Goal: Information Seeking & Learning: Find specific fact

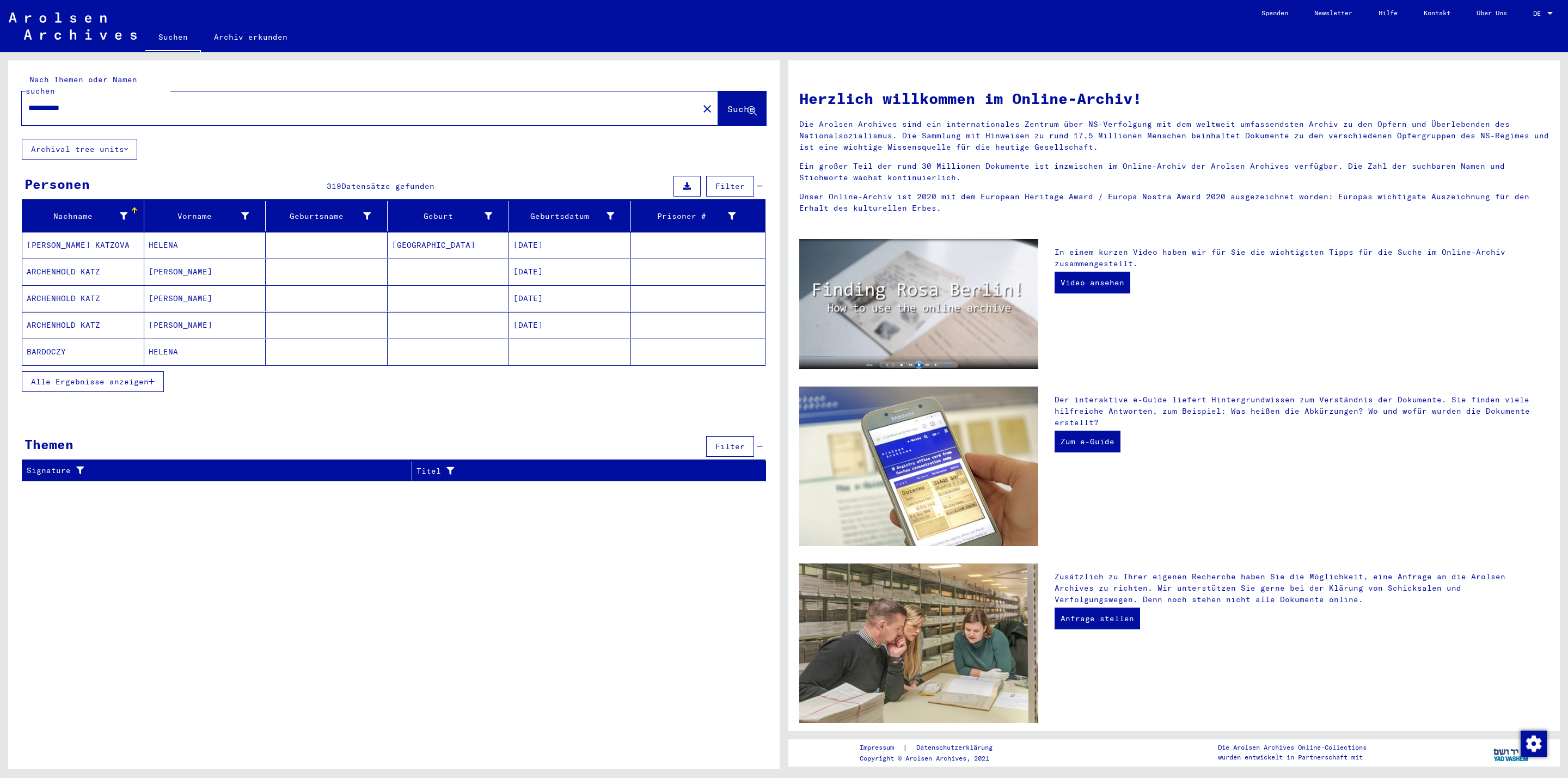
click at [110, 377] on span "Alle Ergebnisse anzeigen" at bounding box center [89, 381] width 118 height 10
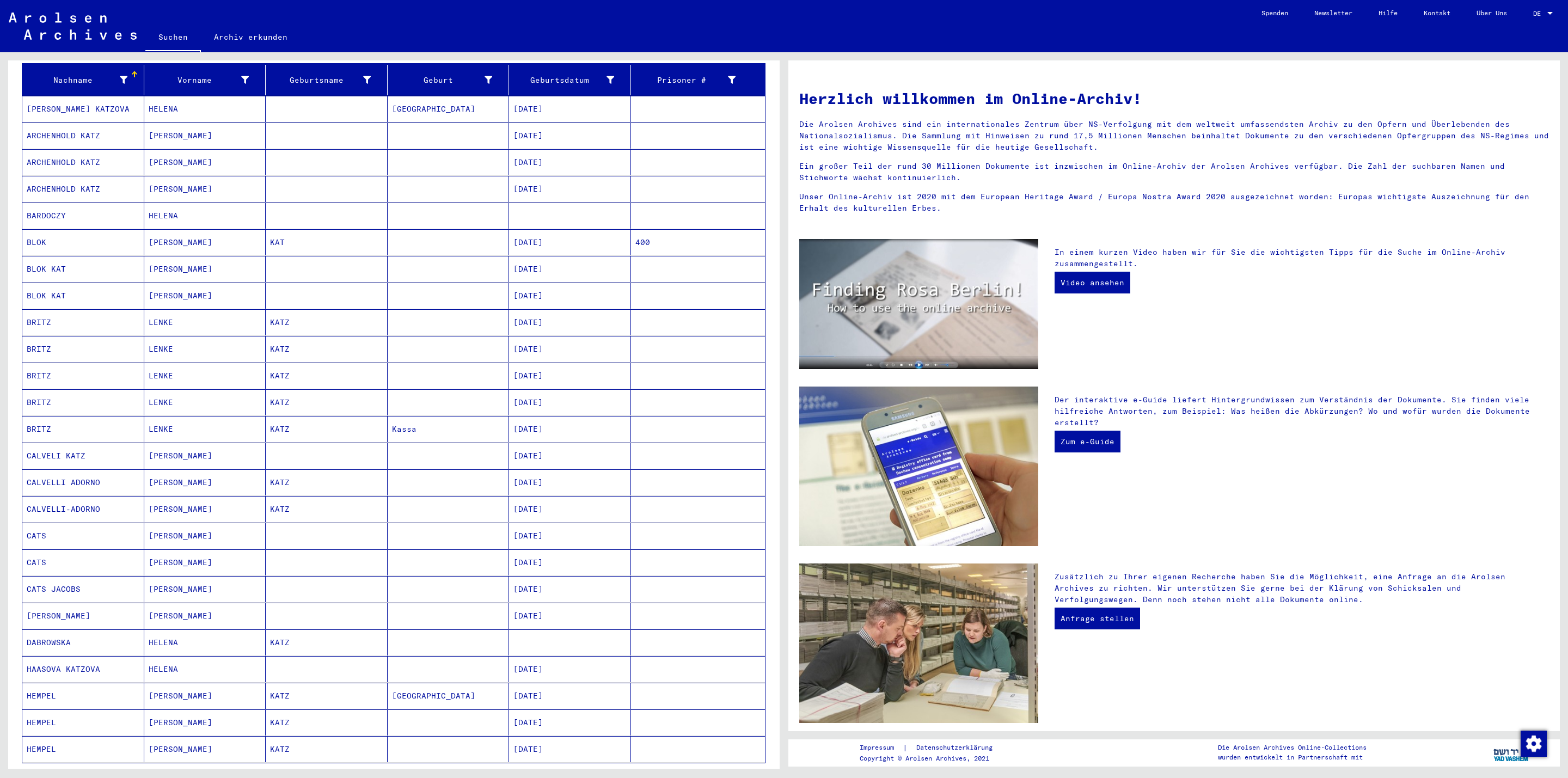
scroll to position [267, 0]
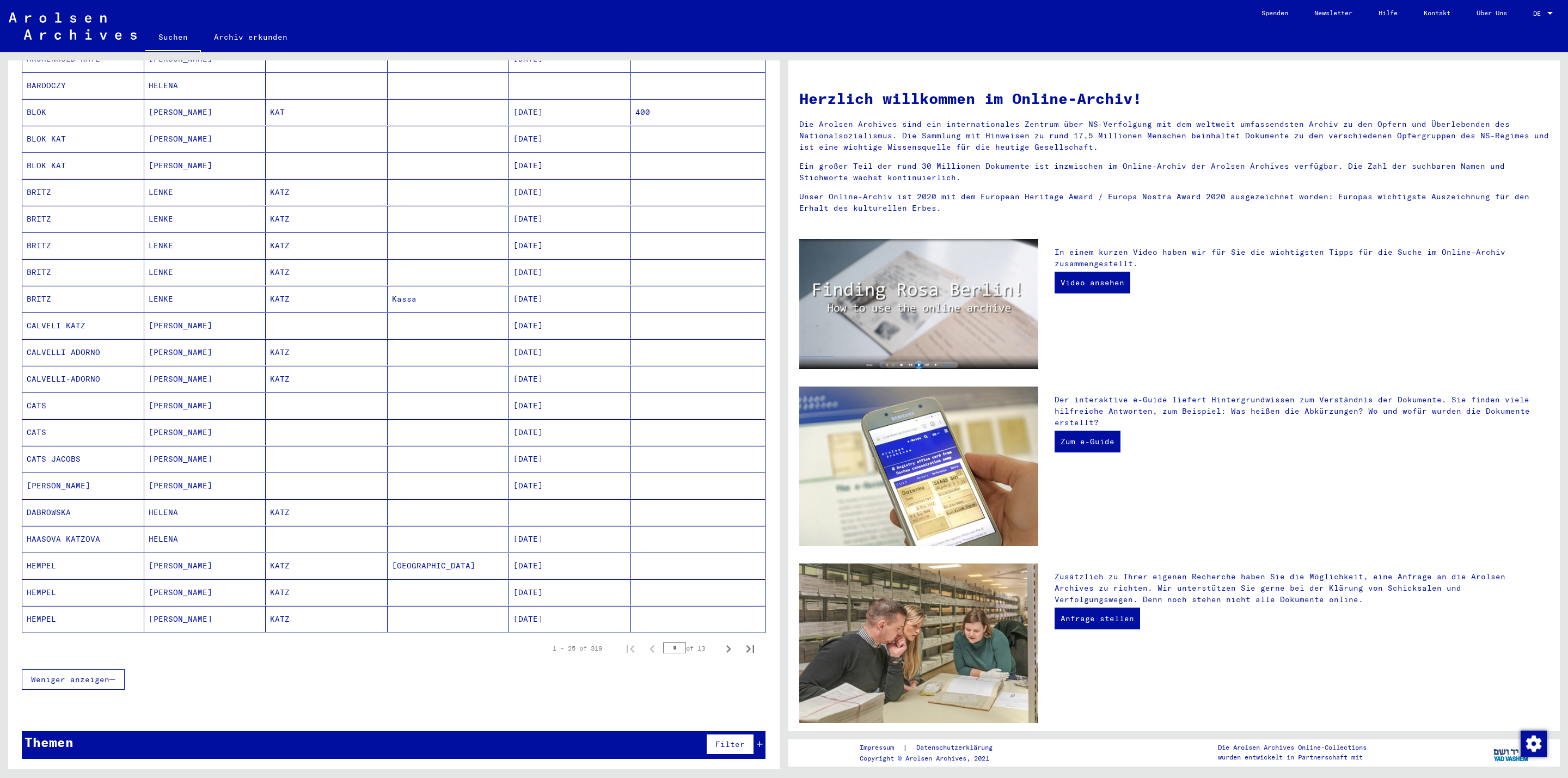
click at [456, 580] on mat-cell at bounding box center [448, 593] width 122 height 26
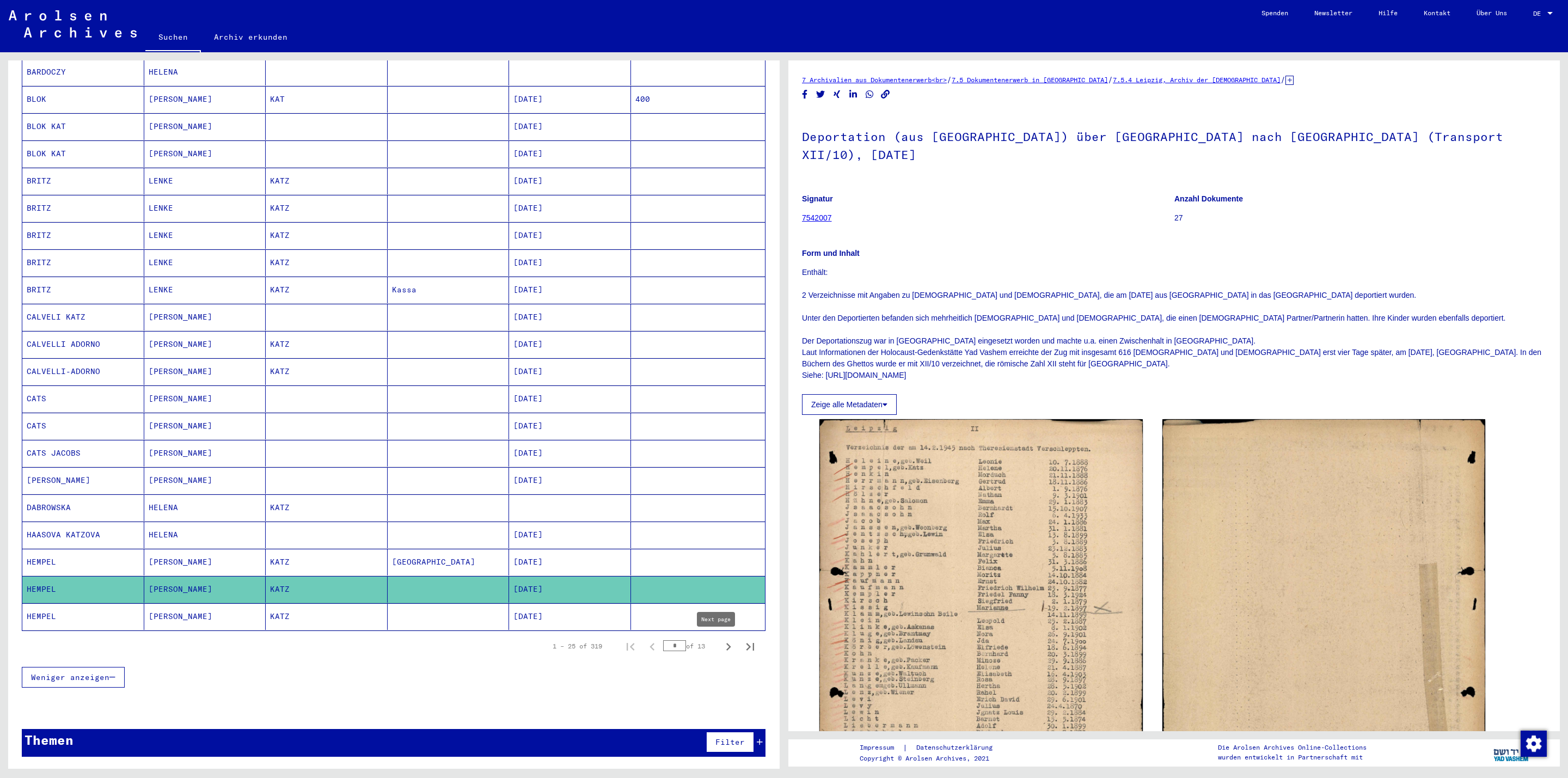
click at [721, 645] on icon "Next page" at bounding box center [728, 647] width 15 height 15
type input "*"
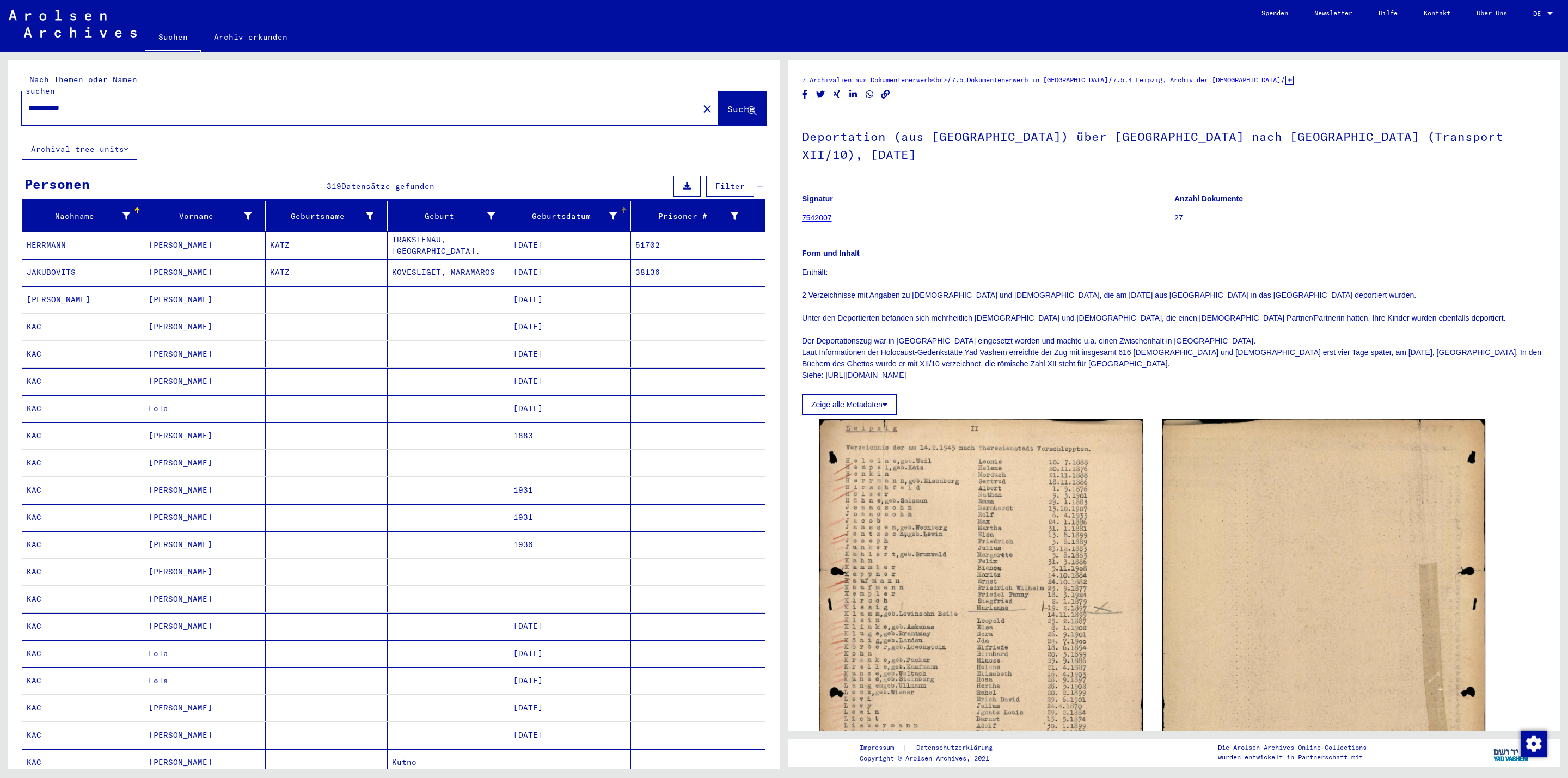
click at [621, 207] on div at bounding box center [624, 210] width 7 height 7
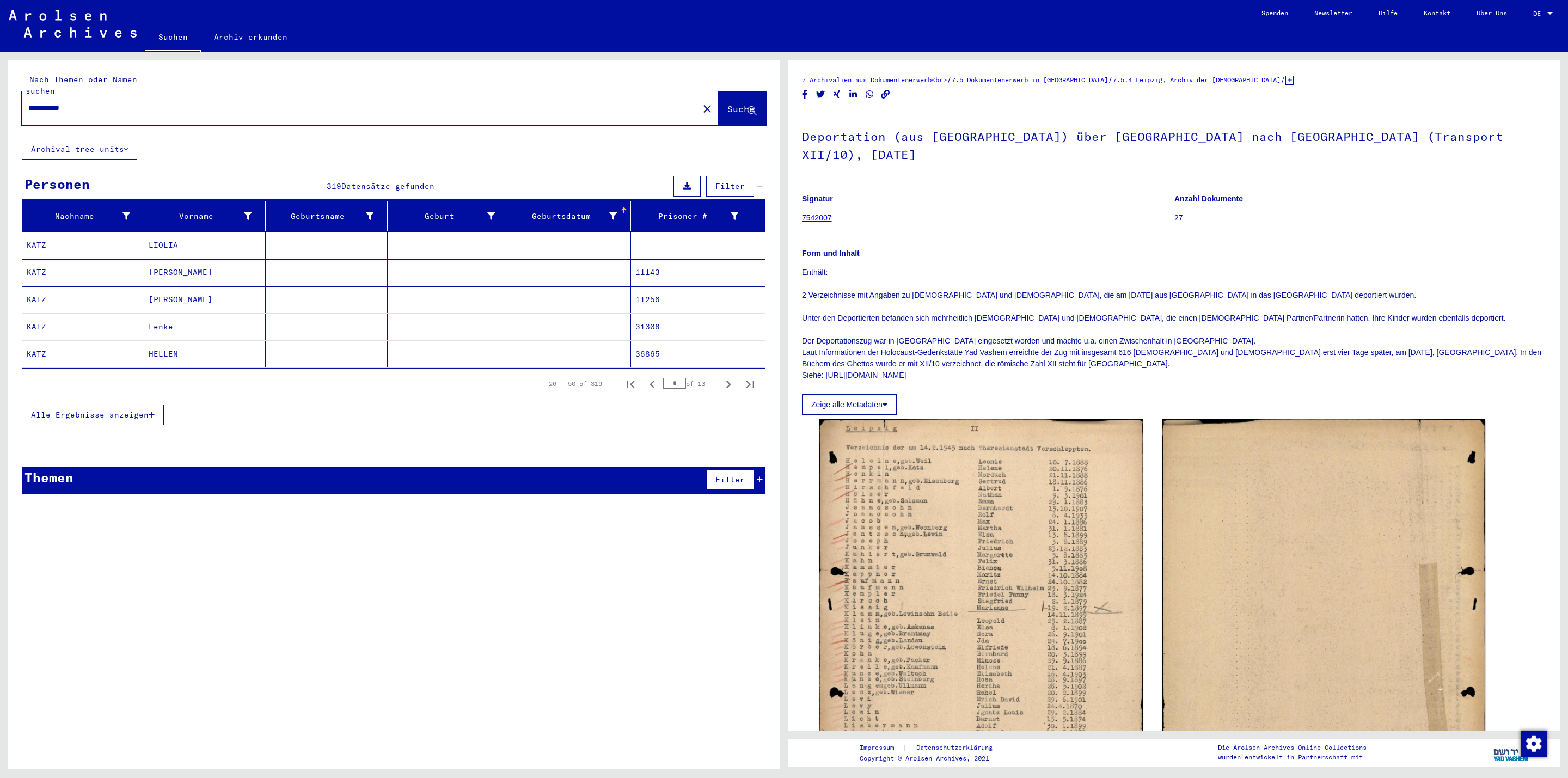
click at [111, 412] on span "Alle Ergebnisse anzeigen" at bounding box center [89, 415] width 118 height 10
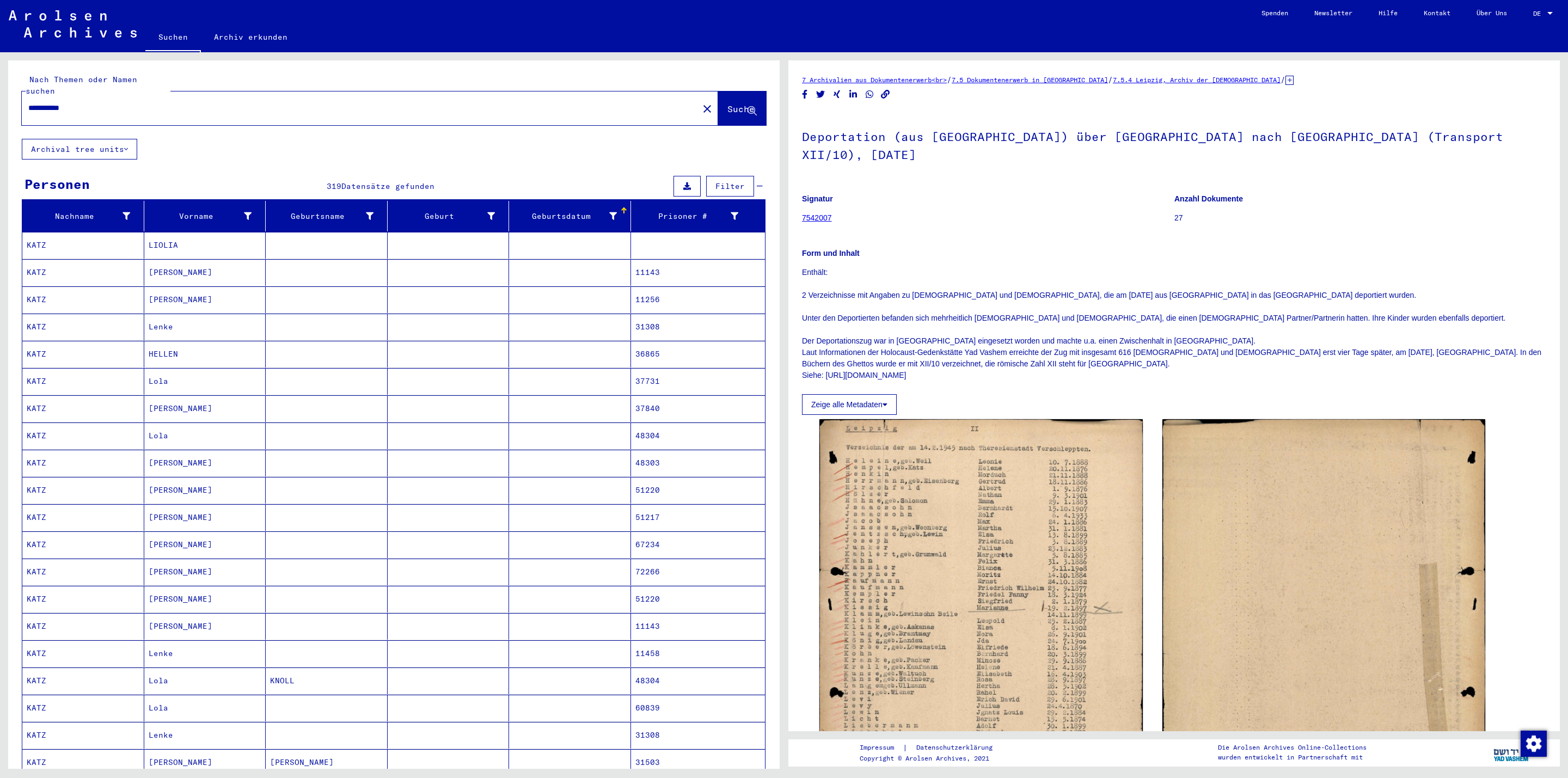
scroll to position [257, 0]
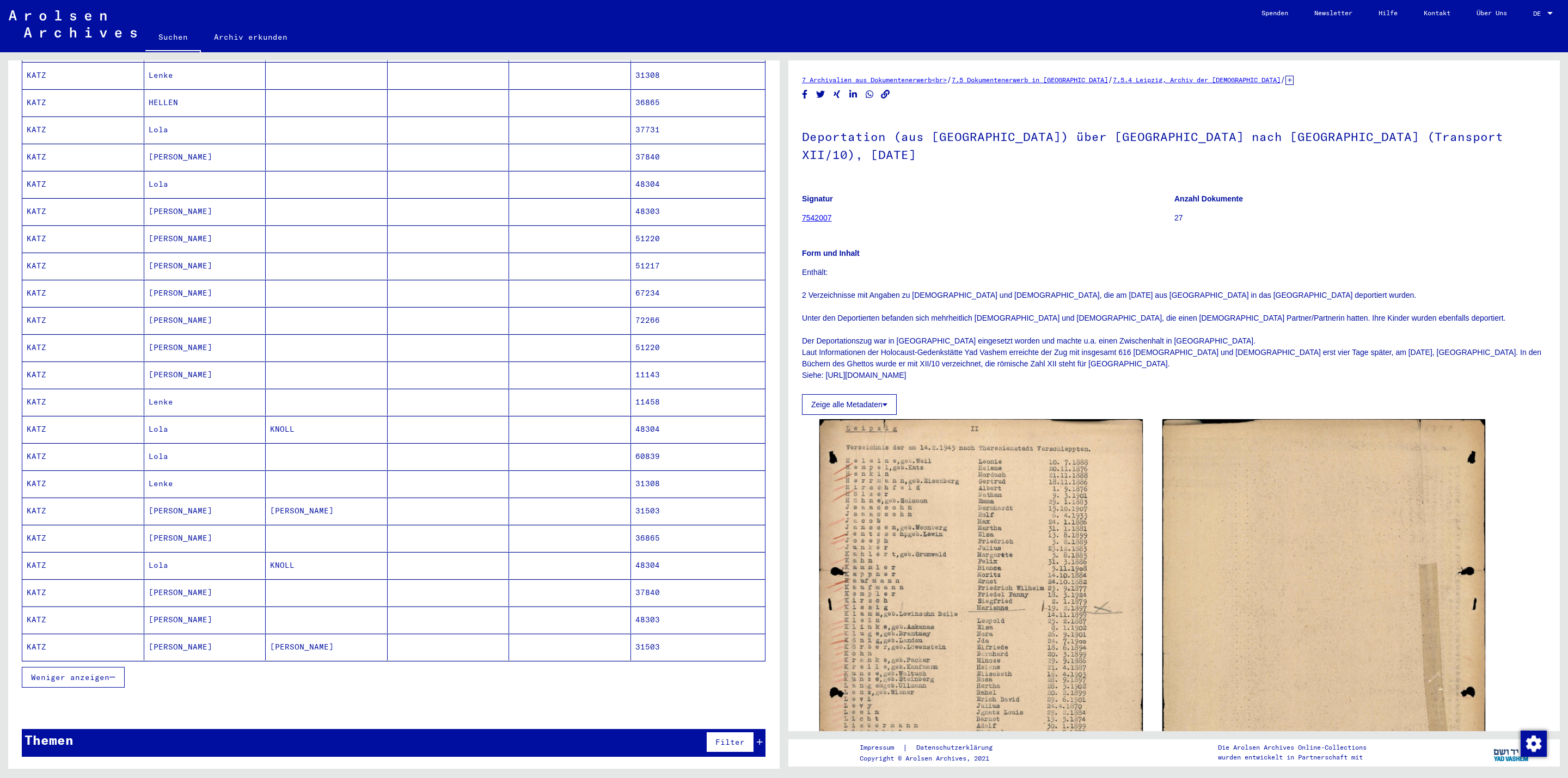
click at [372, 428] on mat-cell "KNOLL" at bounding box center [327, 430] width 122 height 27
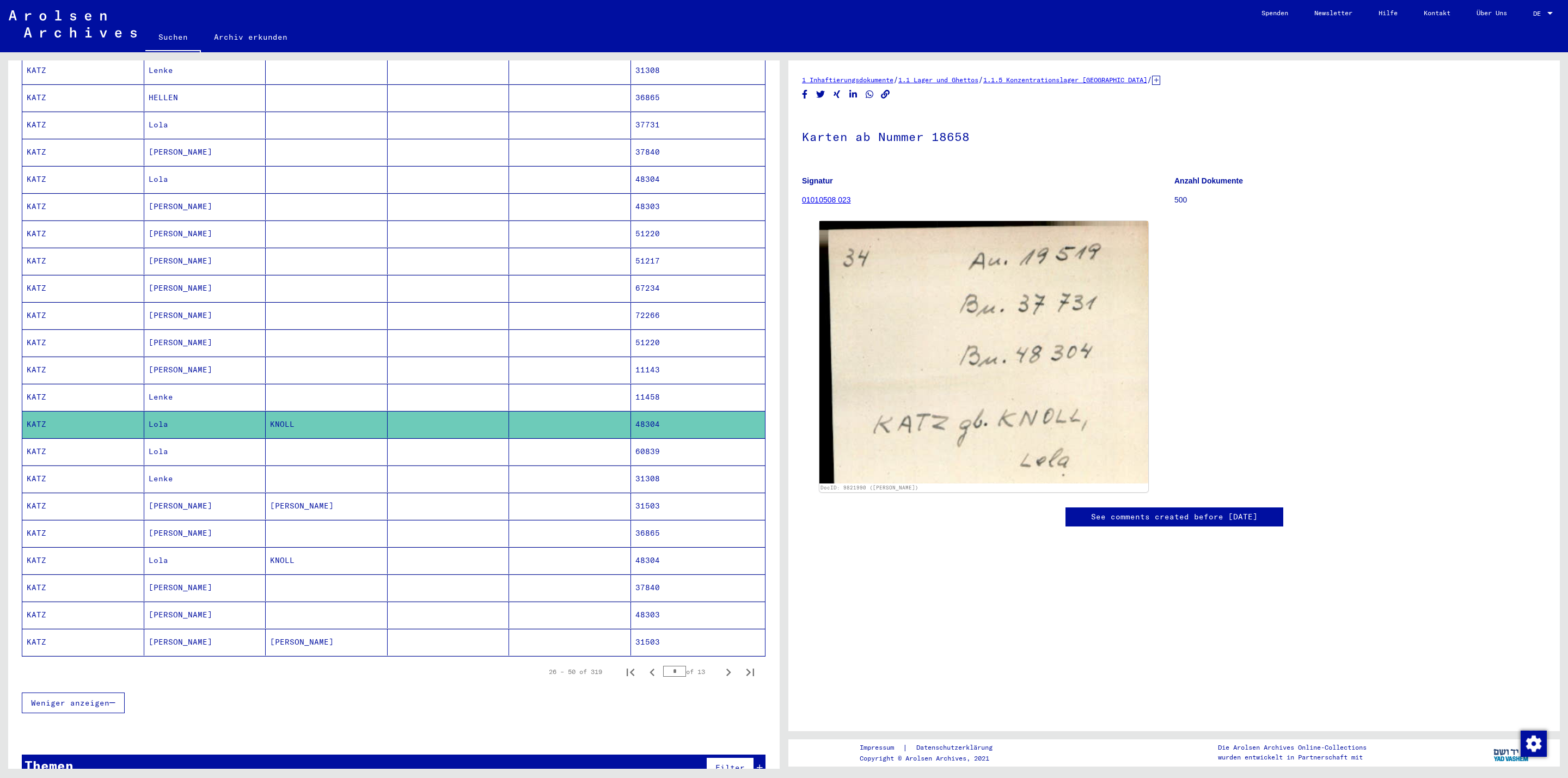
click at [311, 512] on mat-cell "[PERSON_NAME]" at bounding box center [327, 506] width 122 height 27
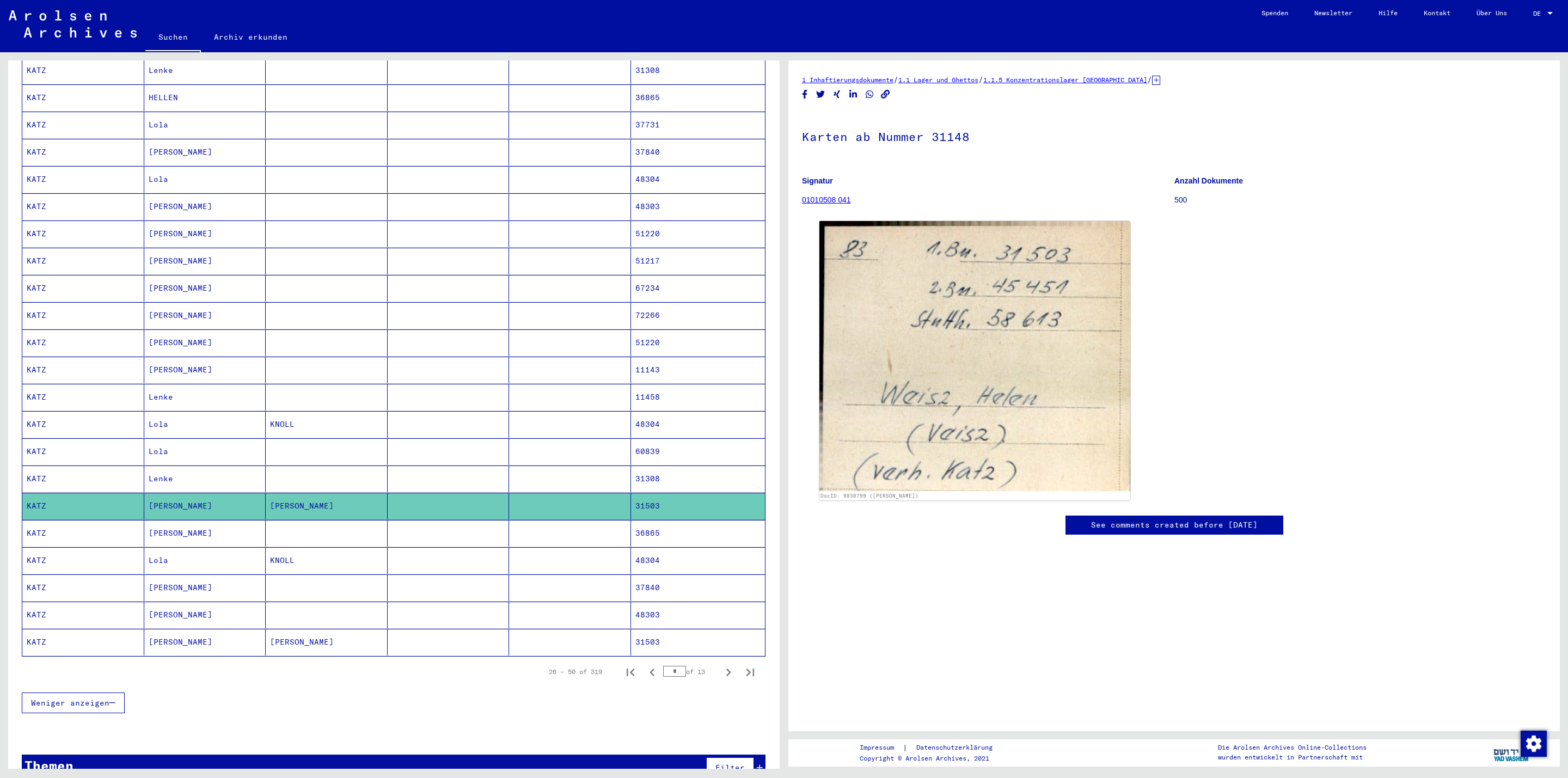
click at [302, 540] on mat-cell at bounding box center [327, 534] width 122 height 27
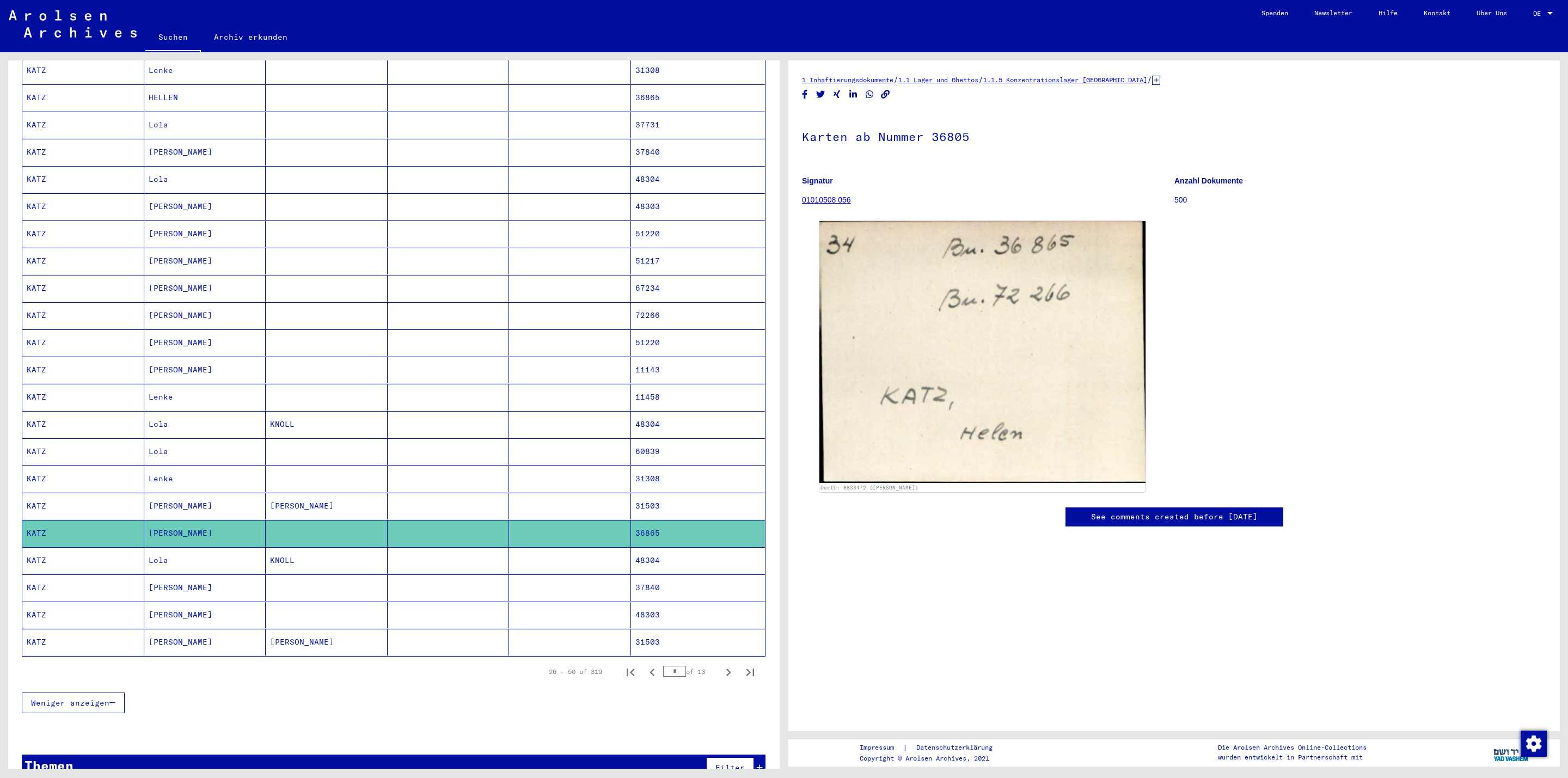
click at [290, 560] on mat-cell "KNOLL" at bounding box center [327, 561] width 122 height 27
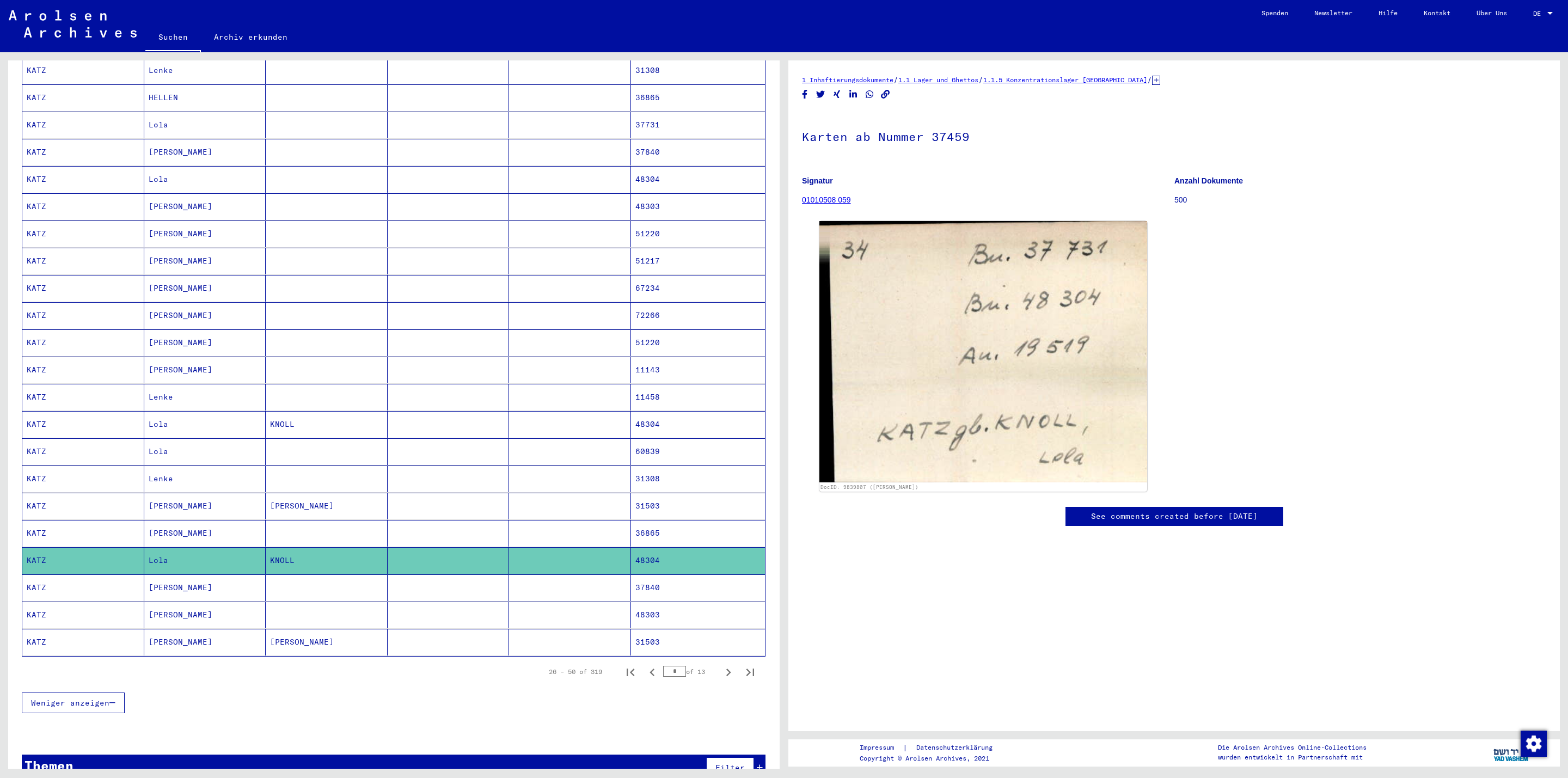
click at [290, 594] on mat-cell at bounding box center [327, 588] width 122 height 27
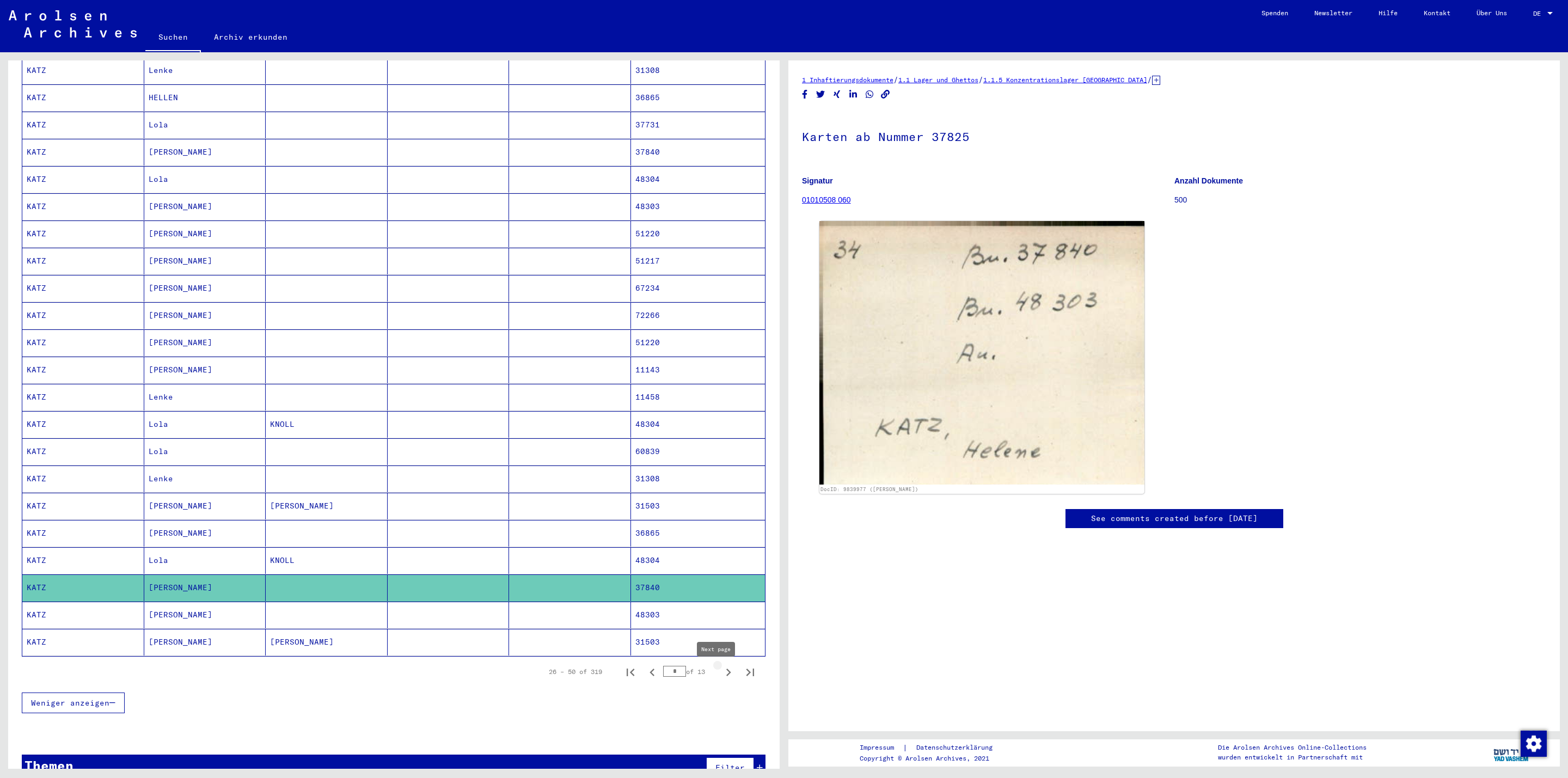
click at [721, 675] on icon "Next page" at bounding box center [728, 673] width 15 height 15
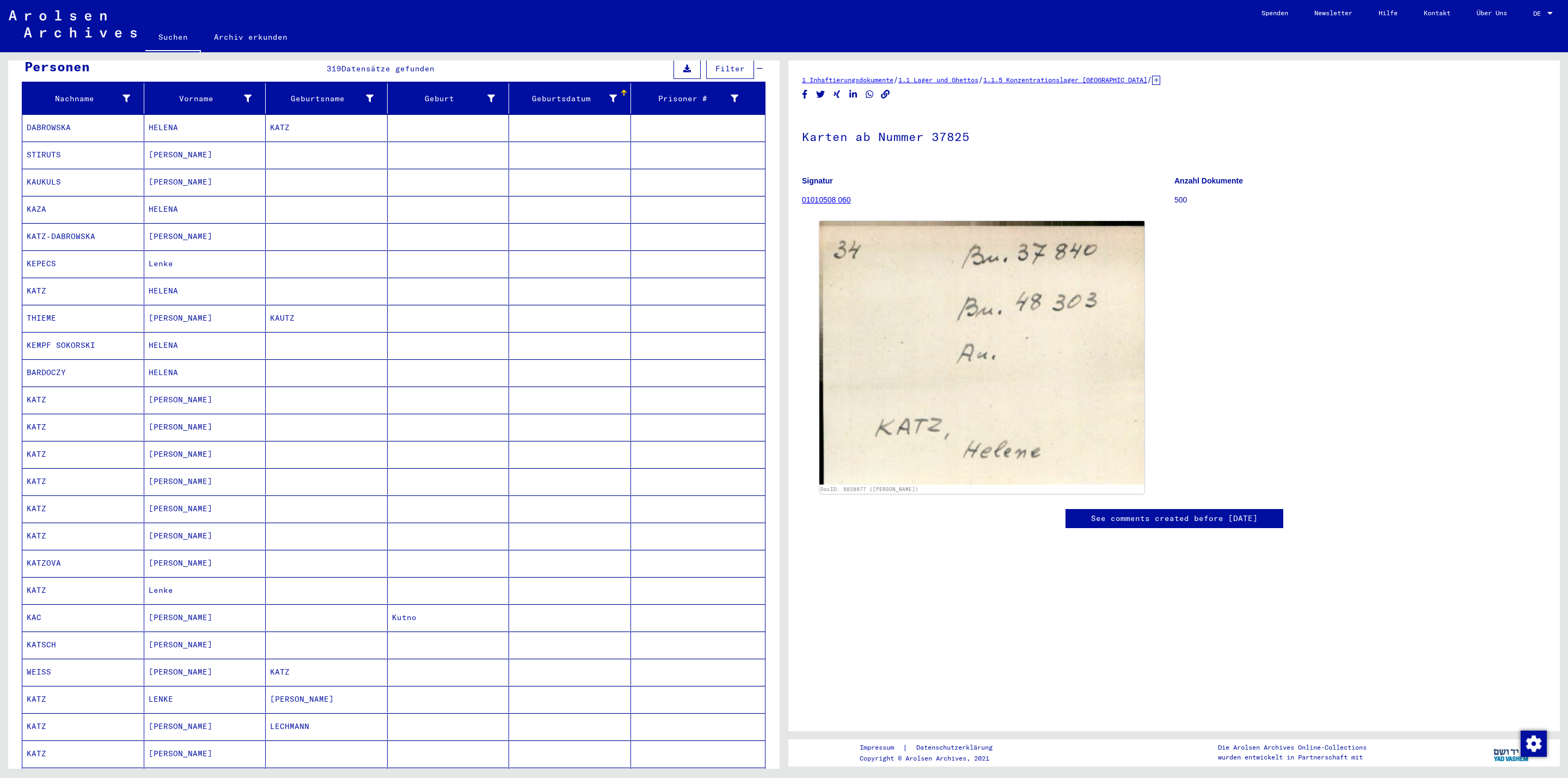
scroll to position [286, 0]
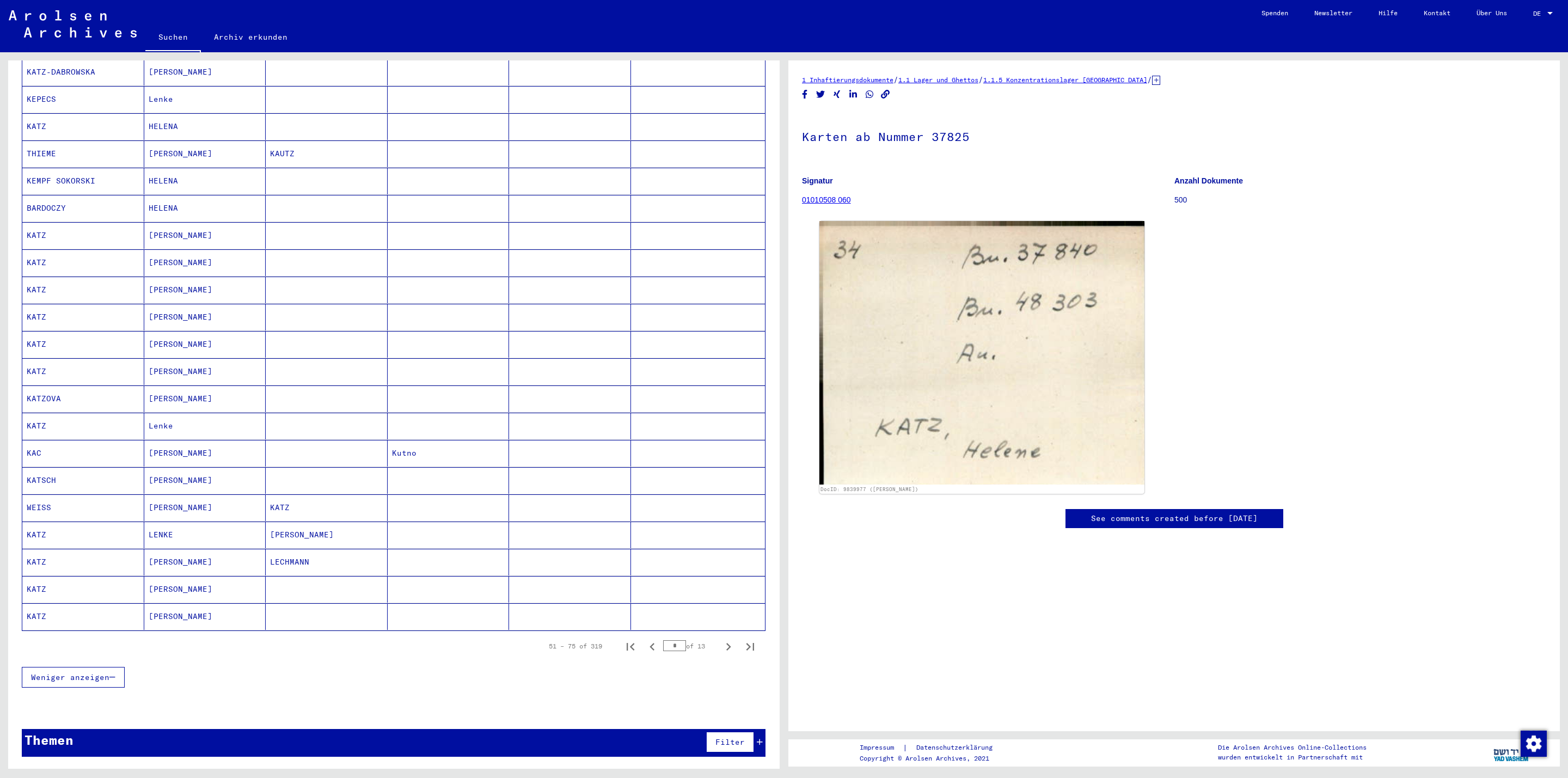
click at [407, 562] on mat-cell at bounding box center [448, 562] width 122 height 27
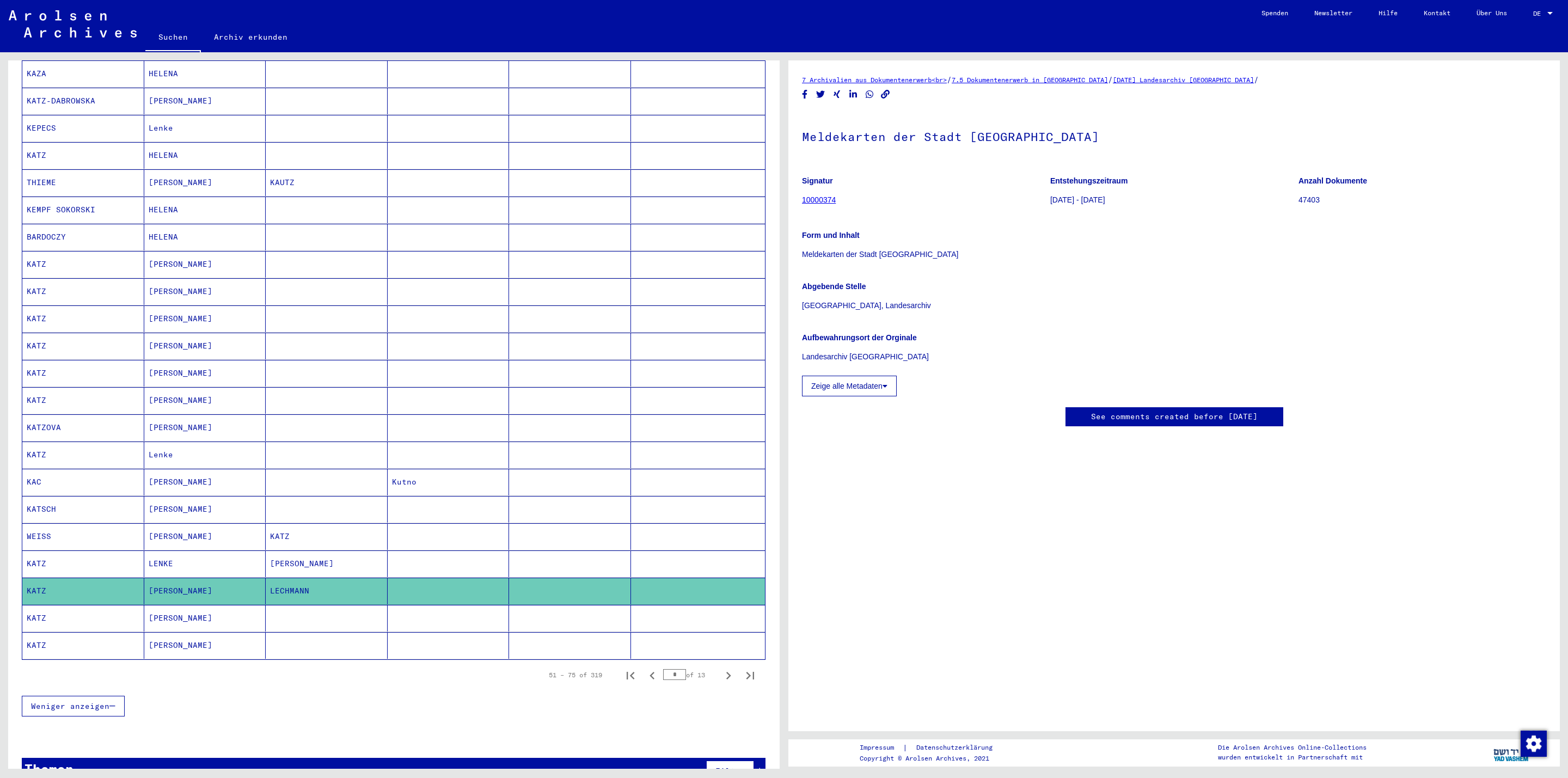
scroll to position [286, 0]
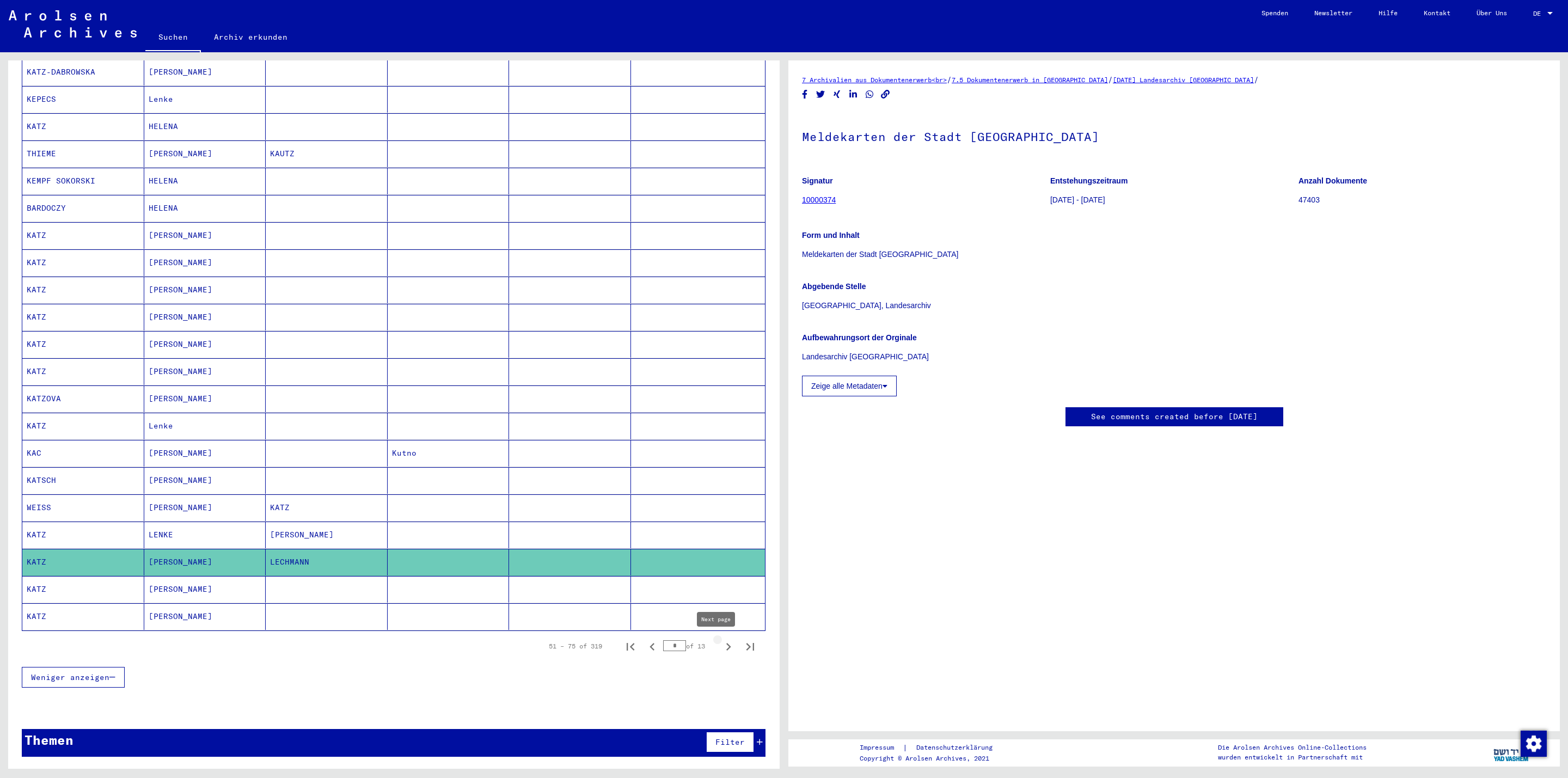
click at [721, 645] on icon "Next page" at bounding box center [728, 647] width 15 height 15
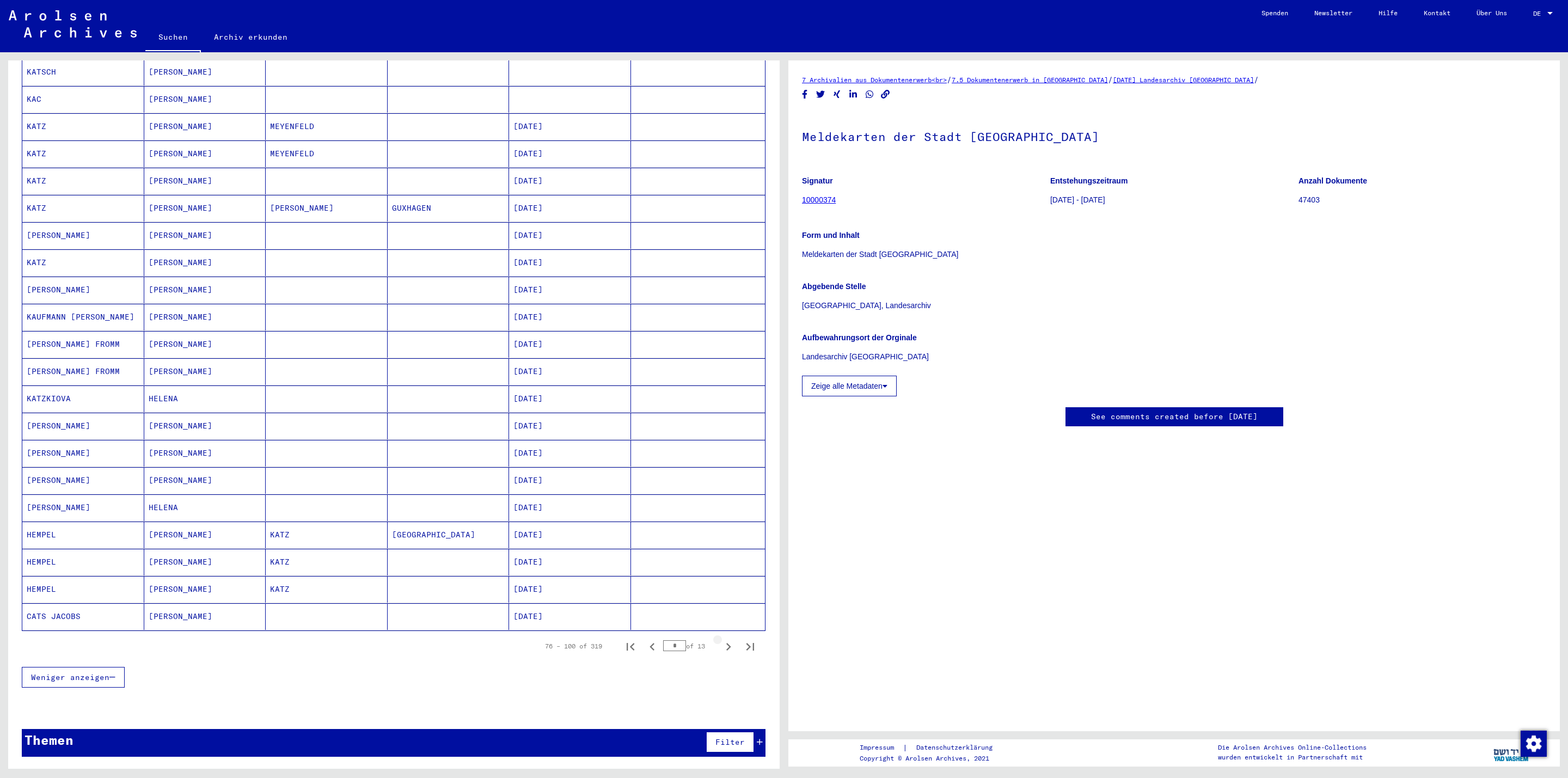
click at [726, 644] on icon "Next page" at bounding box center [728, 647] width 5 height 8
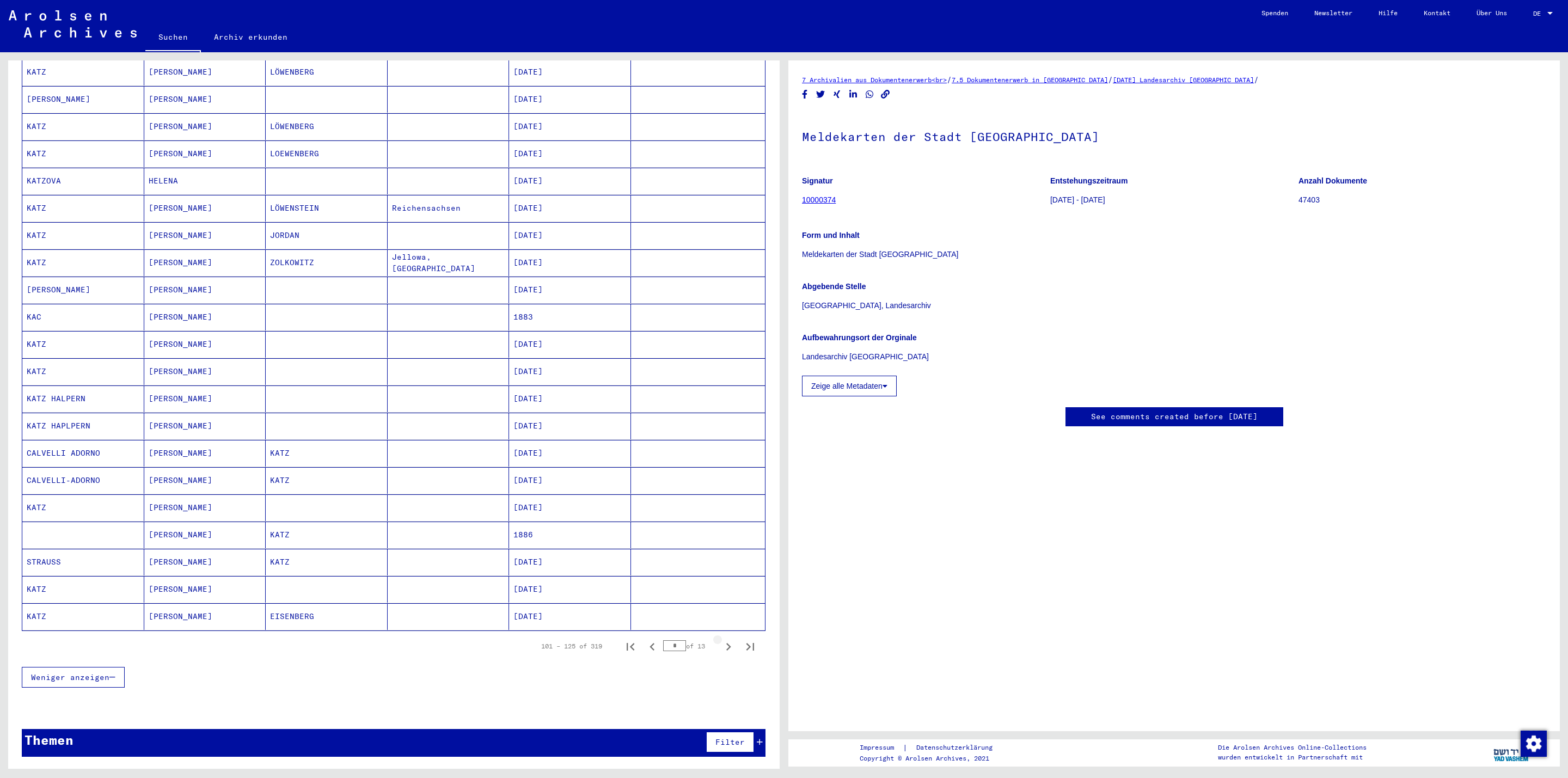
click at [726, 644] on icon "Next page" at bounding box center [728, 647] width 5 height 8
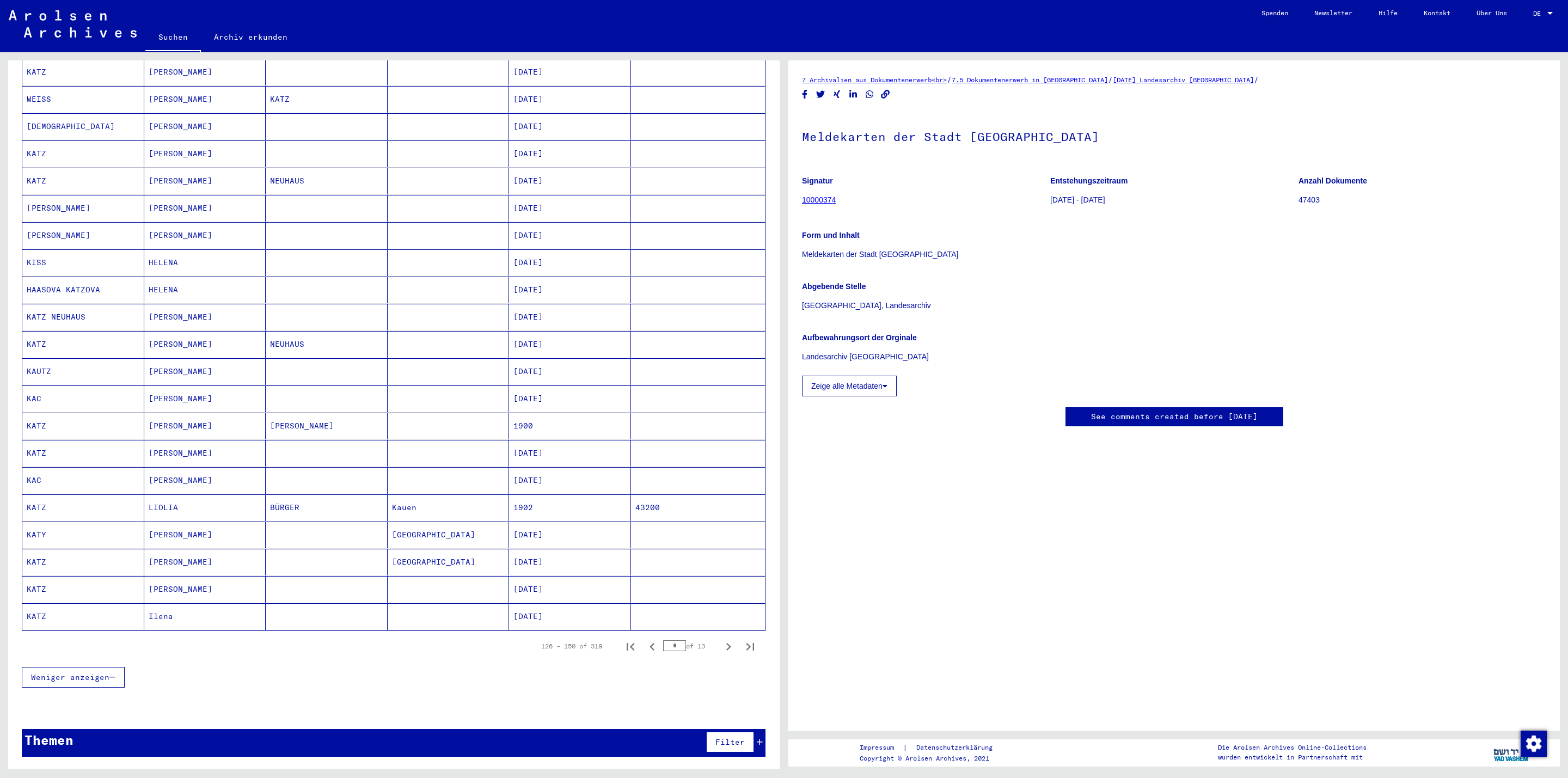
click at [726, 644] on icon "Next page" at bounding box center [728, 647] width 5 height 8
type input "*"
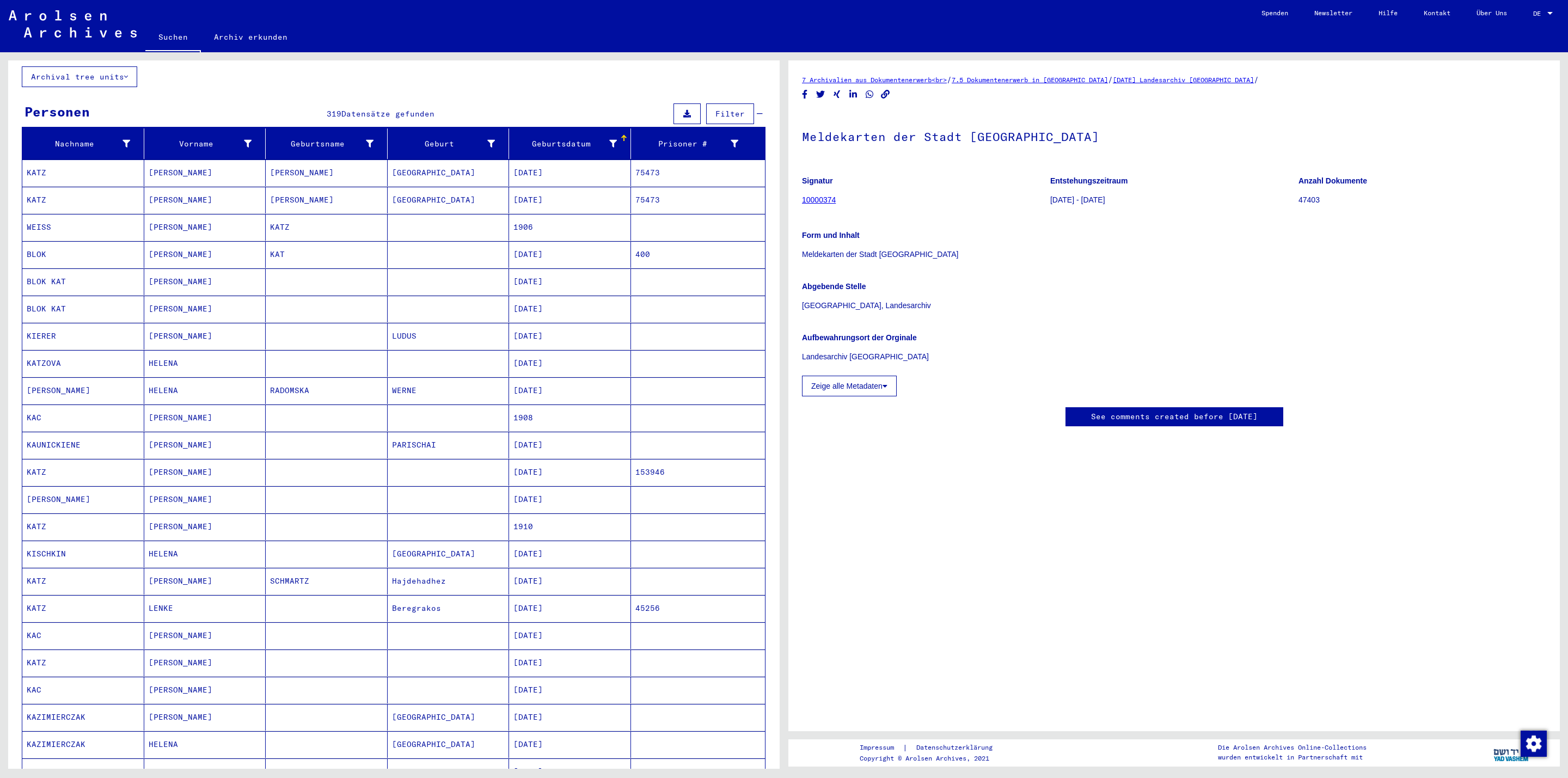
scroll to position [15, 0]
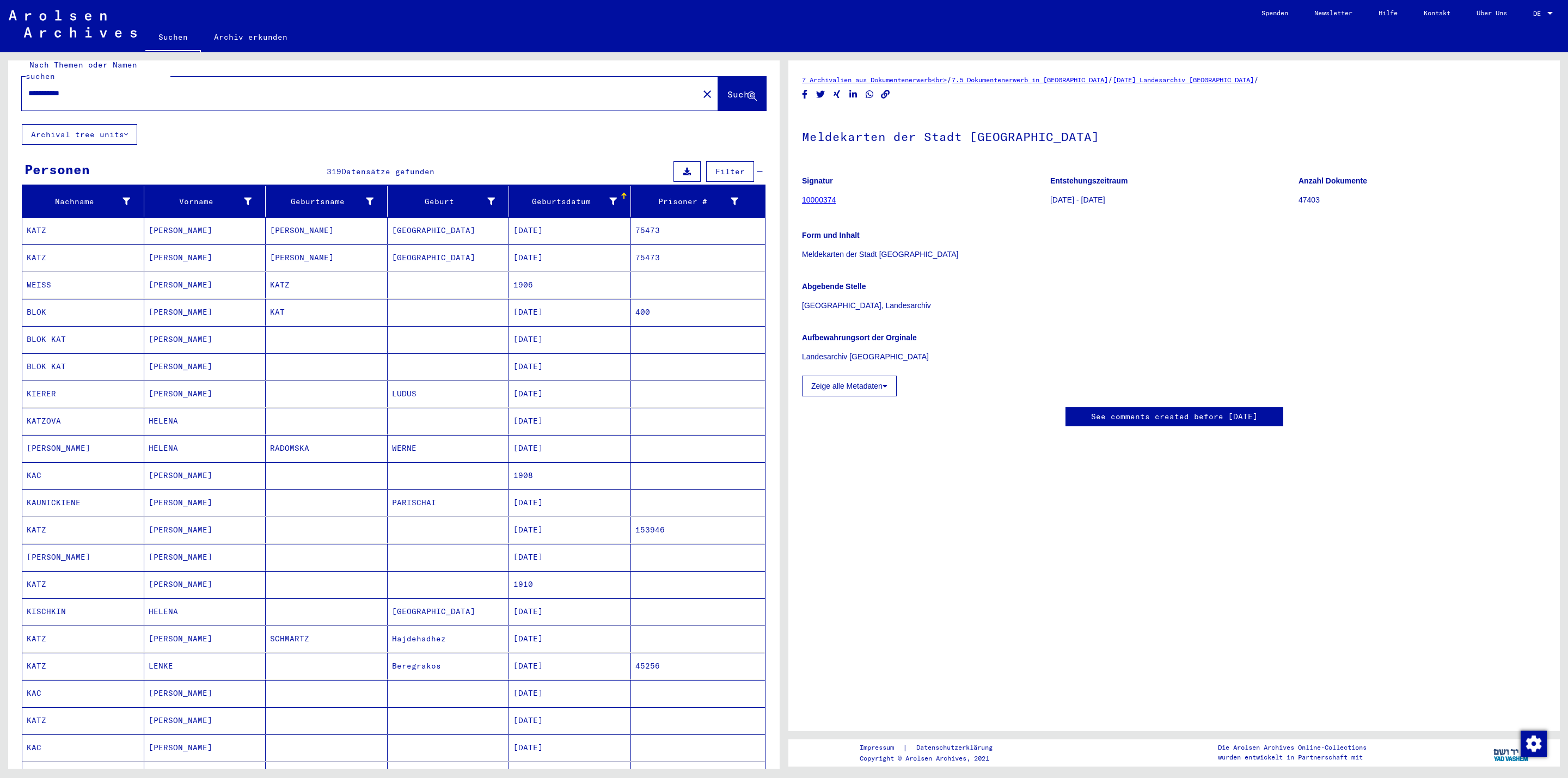
click at [221, 224] on mat-cell "[PERSON_NAME]" at bounding box center [205, 231] width 122 height 27
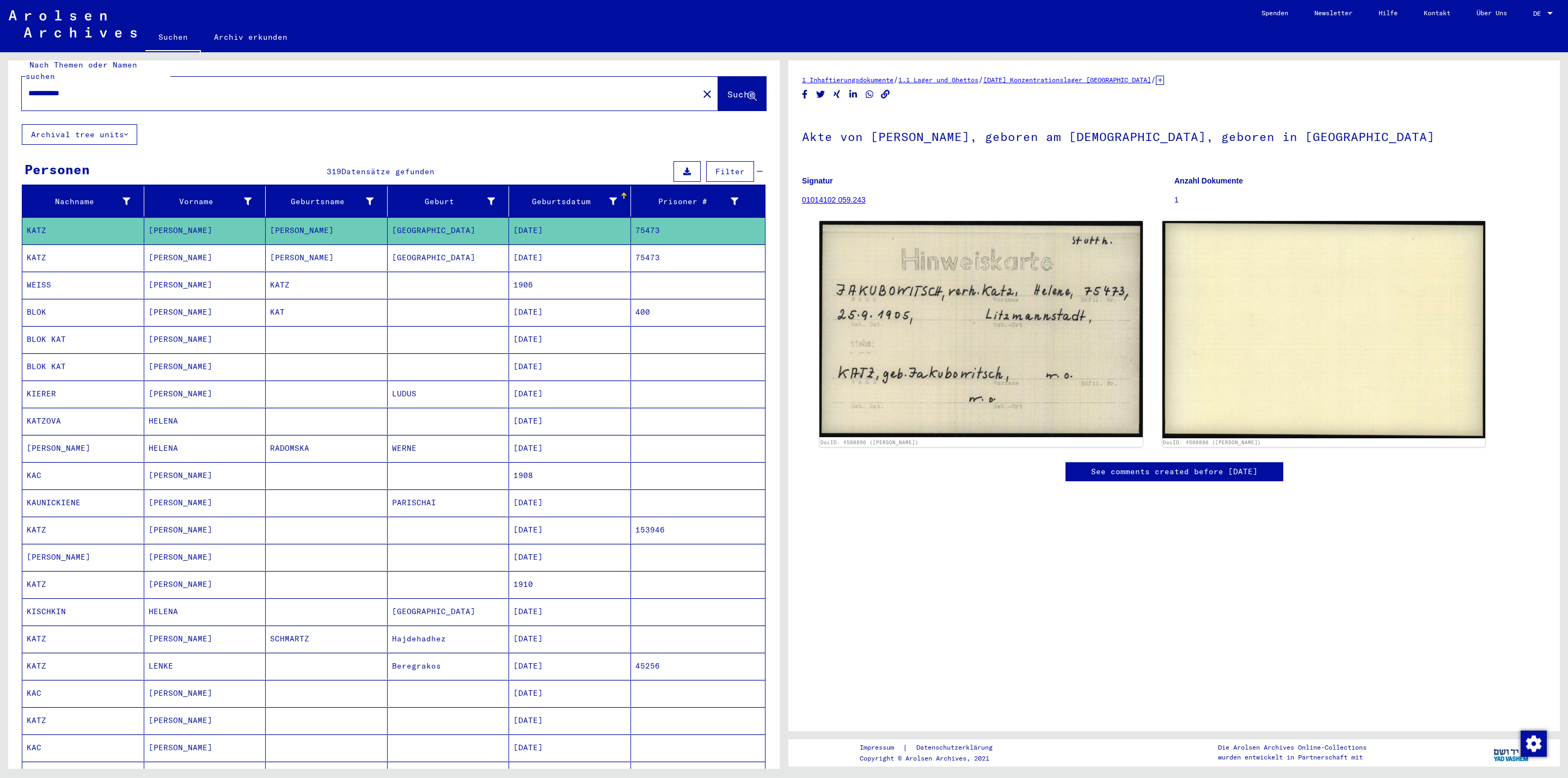
click at [221, 245] on mat-cell "[PERSON_NAME]" at bounding box center [205, 258] width 122 height 27
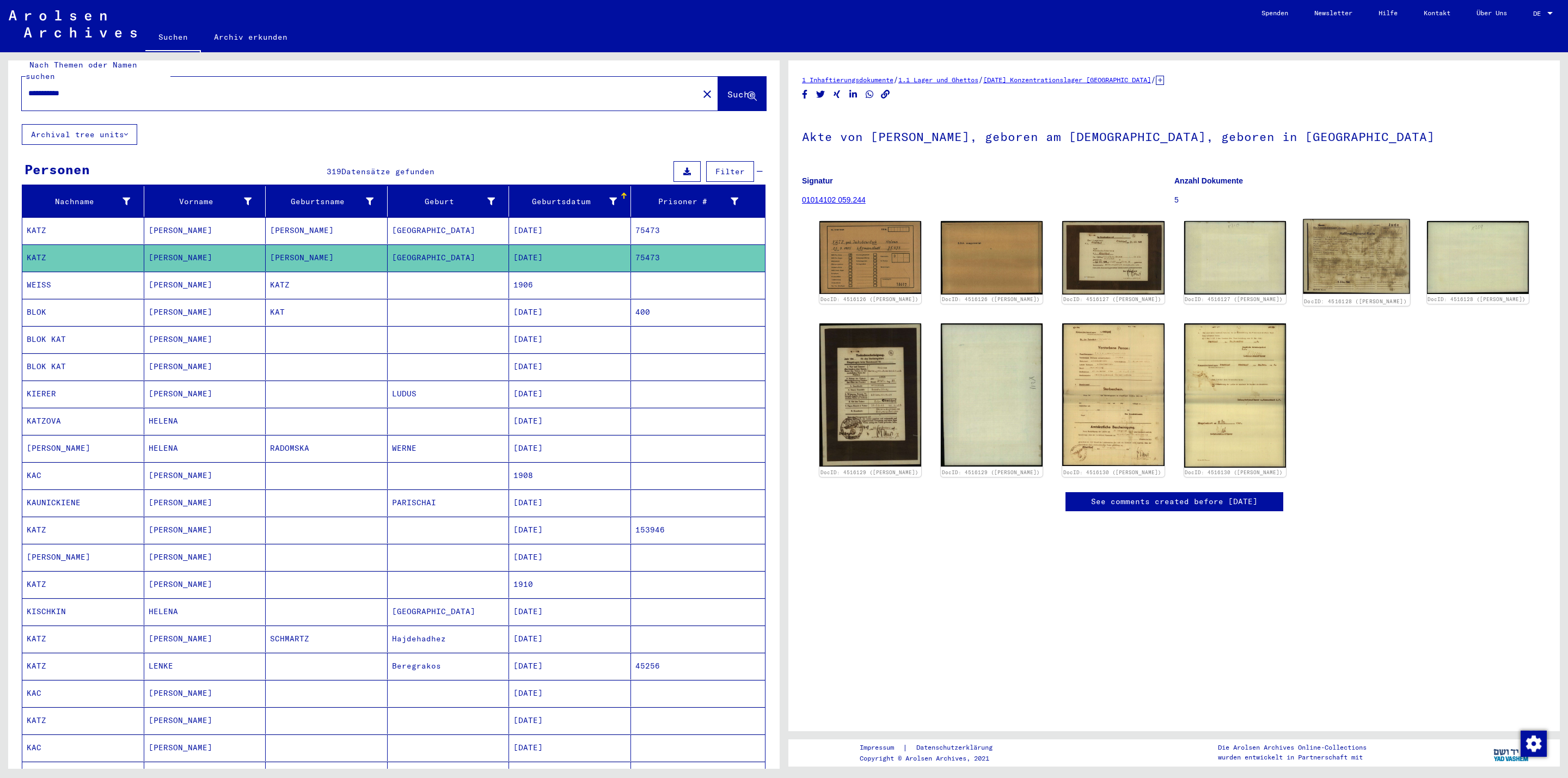
click at [1344, 260] on img at bounding box center [1356, 257] width 107 height 75
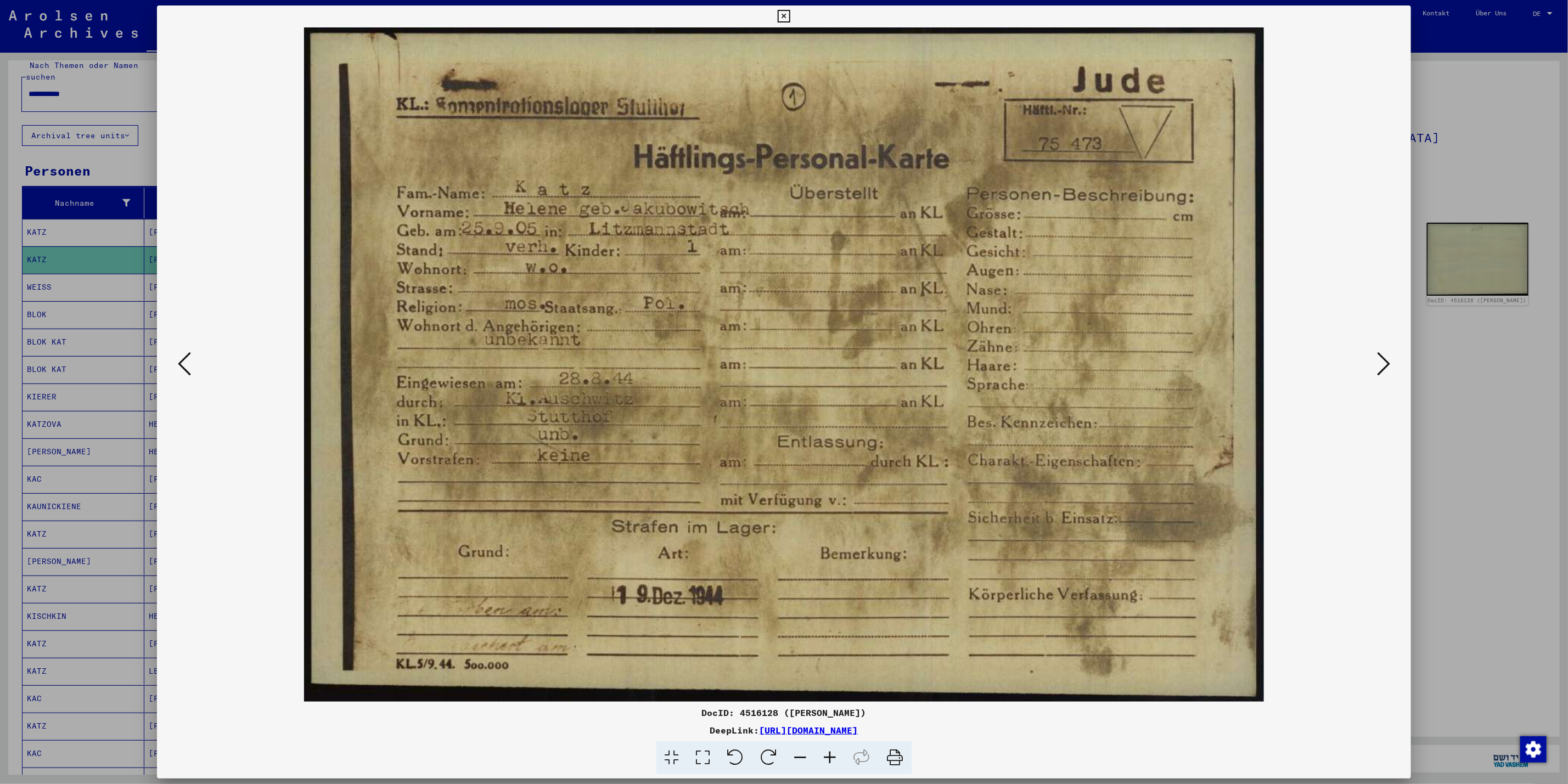
click at [1390, 375] on icon at bounding box center [1383, 363] width 13 height 26
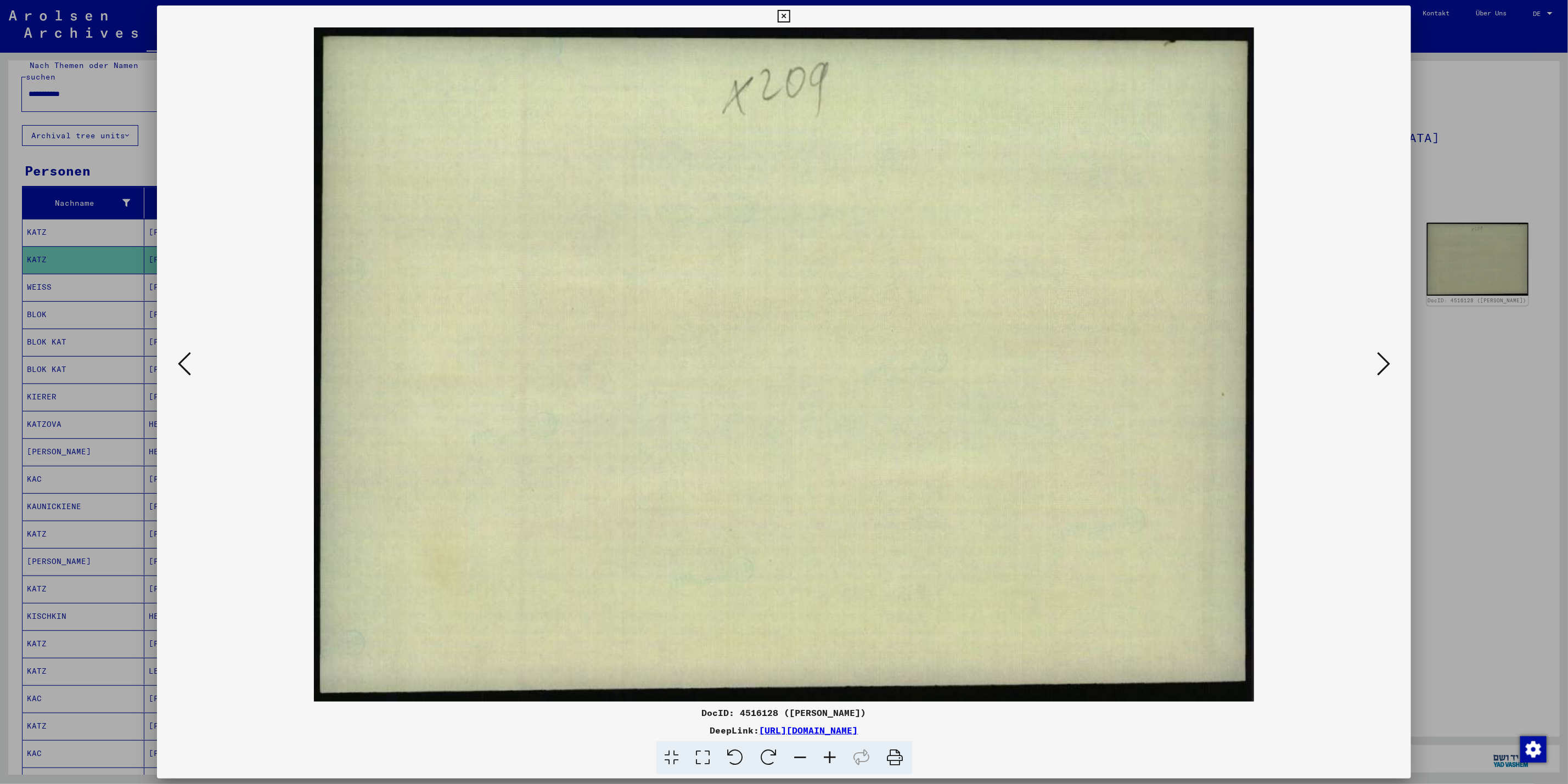
click at [1390, 375] on icon at bounding box center [1383, 363] width 13 height 26
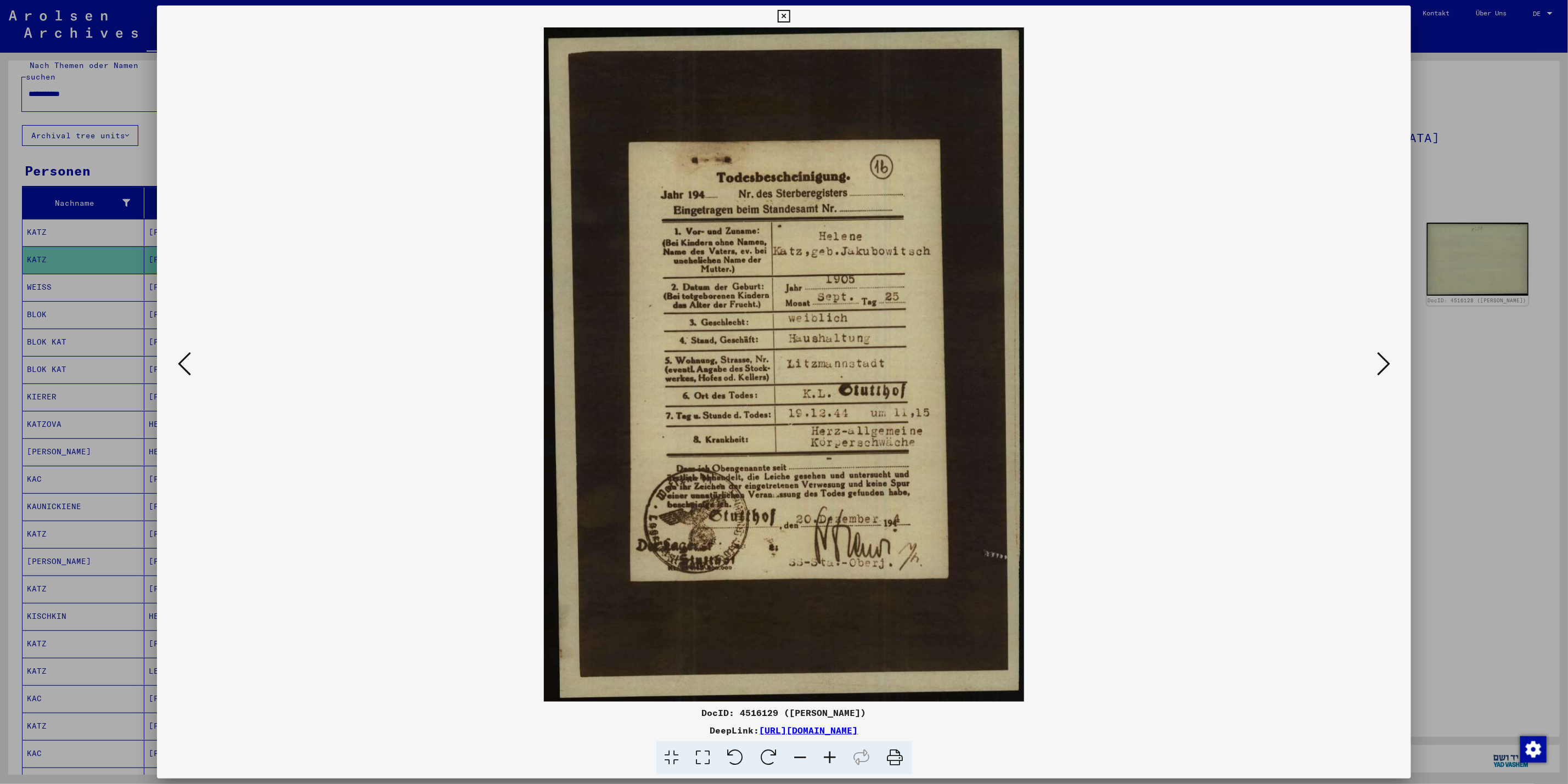
click at [1390, 375] on icon at bounding box center [1383, 363] width 13 height 26
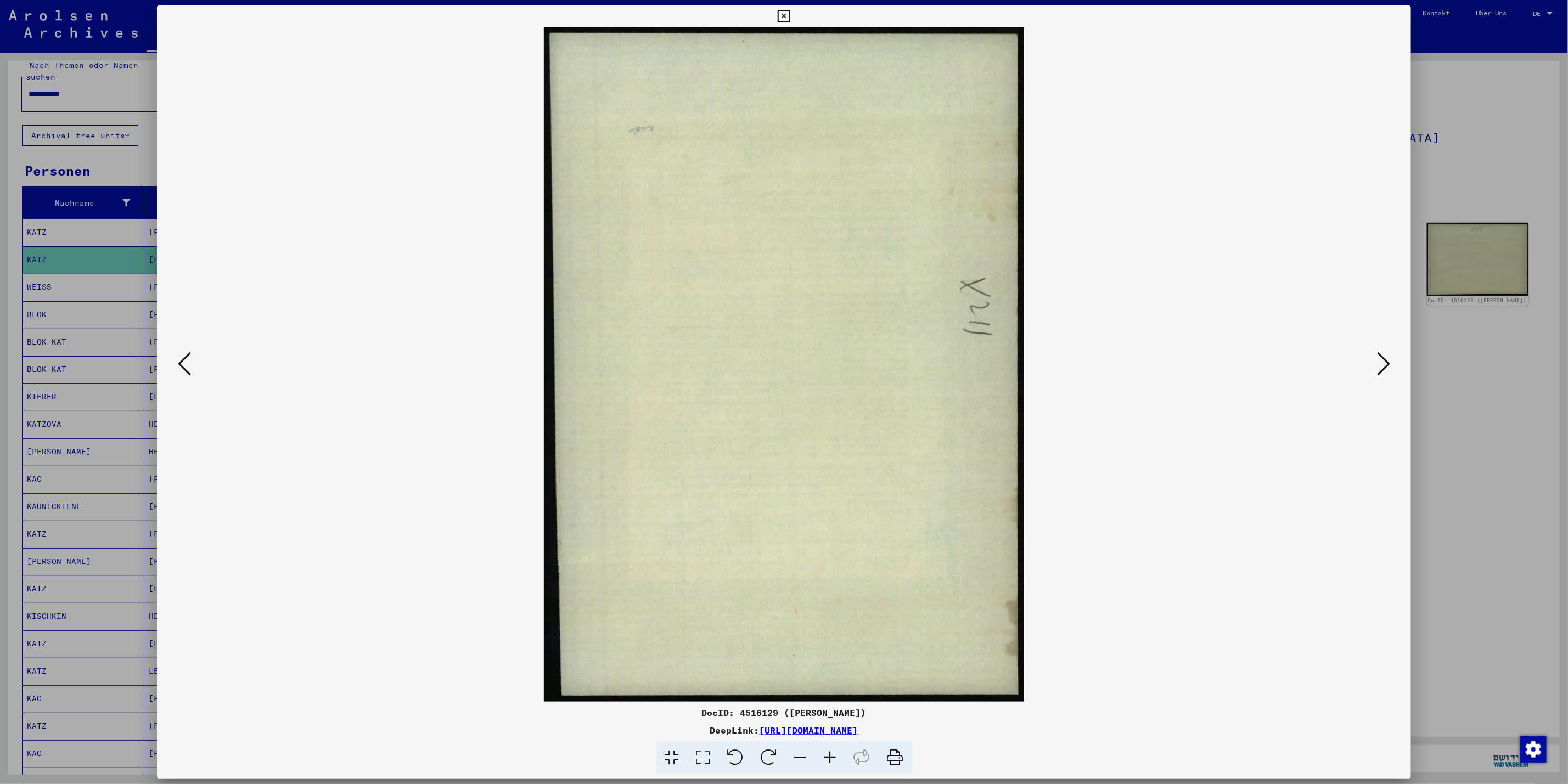
click at [1390, 375] on icon at bounding box center [1383, 363] width 13 height 26
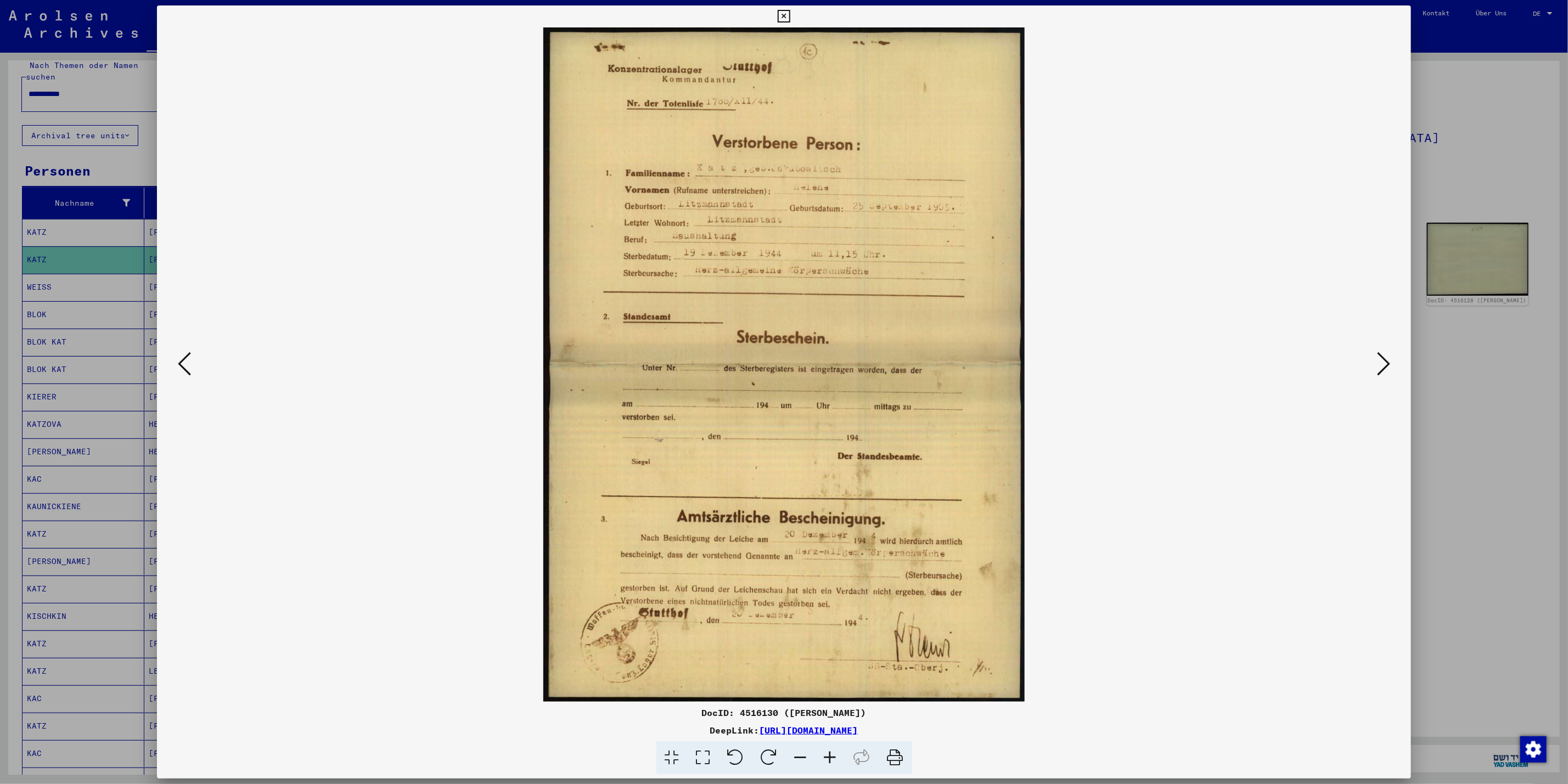
click at [827, 756] on icon at bounding box center [830, 758] width 30 height 33
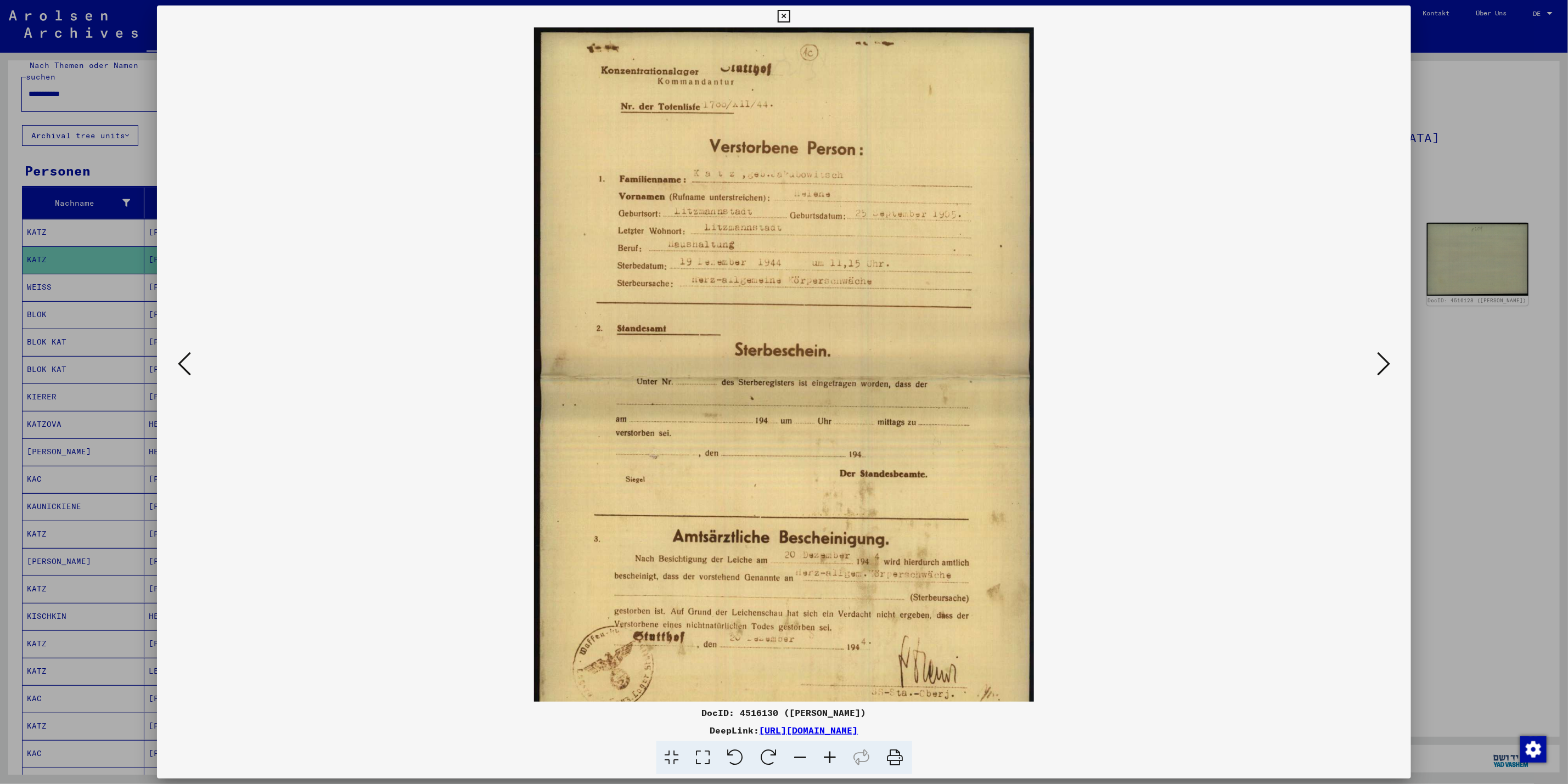
click at [827, 756] on icon at bounding box center [830, 758] width 30 height 33
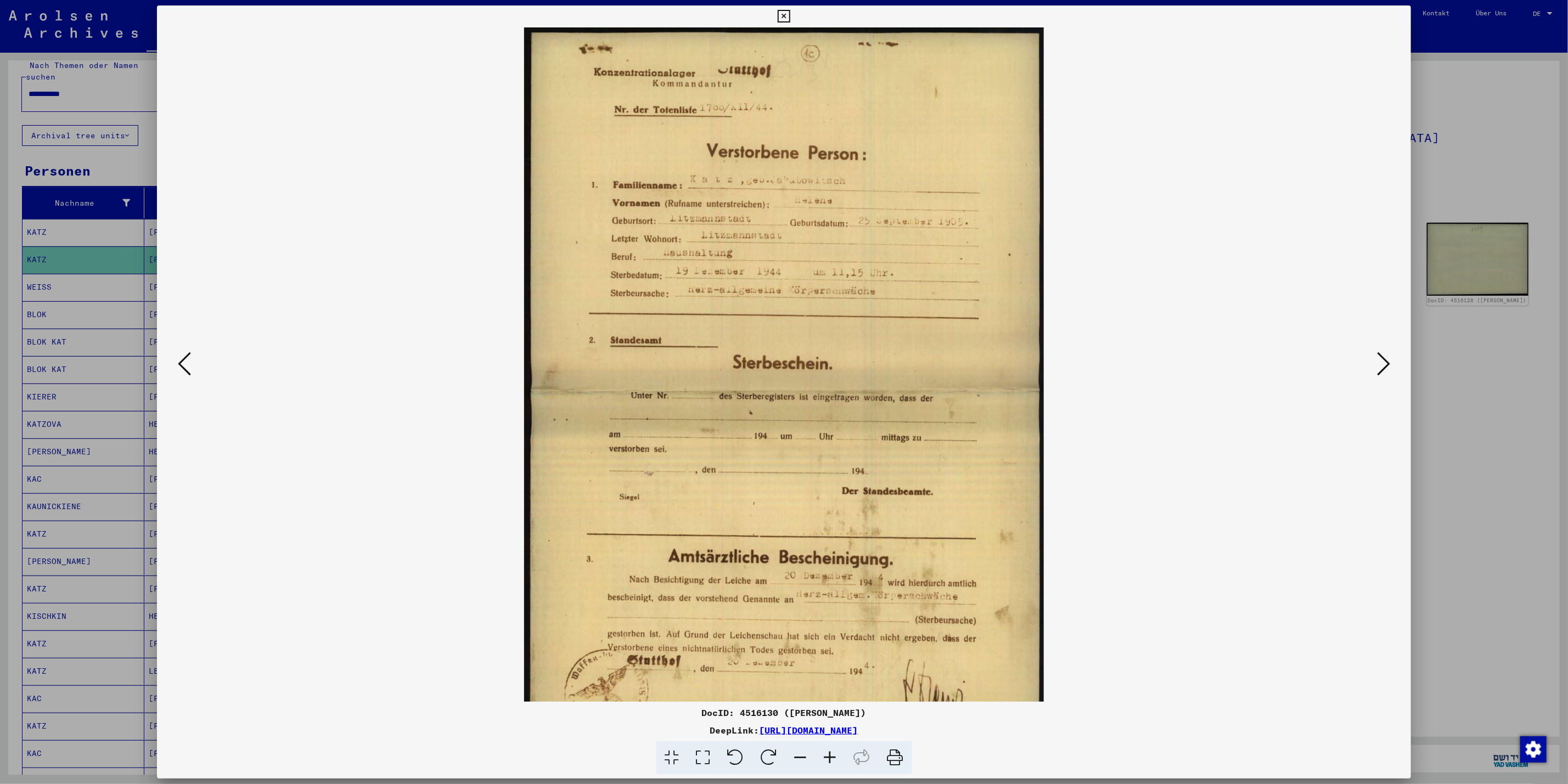
click at [827, 756] on icon at bounding box center [830, 758] width 30 height 33
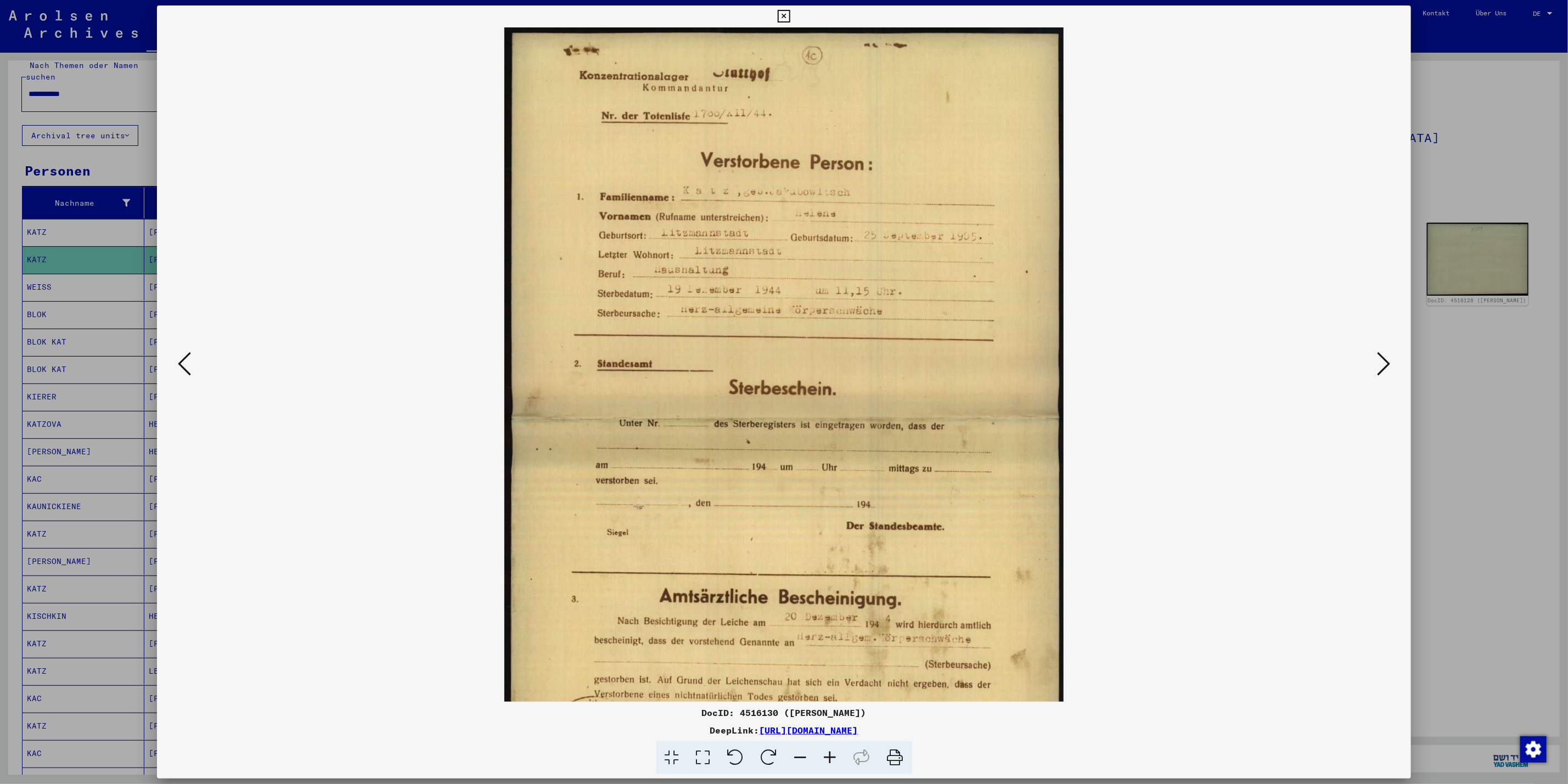
click at [827, 756] on icon at bounding box center [830, 758] width 30 height 33
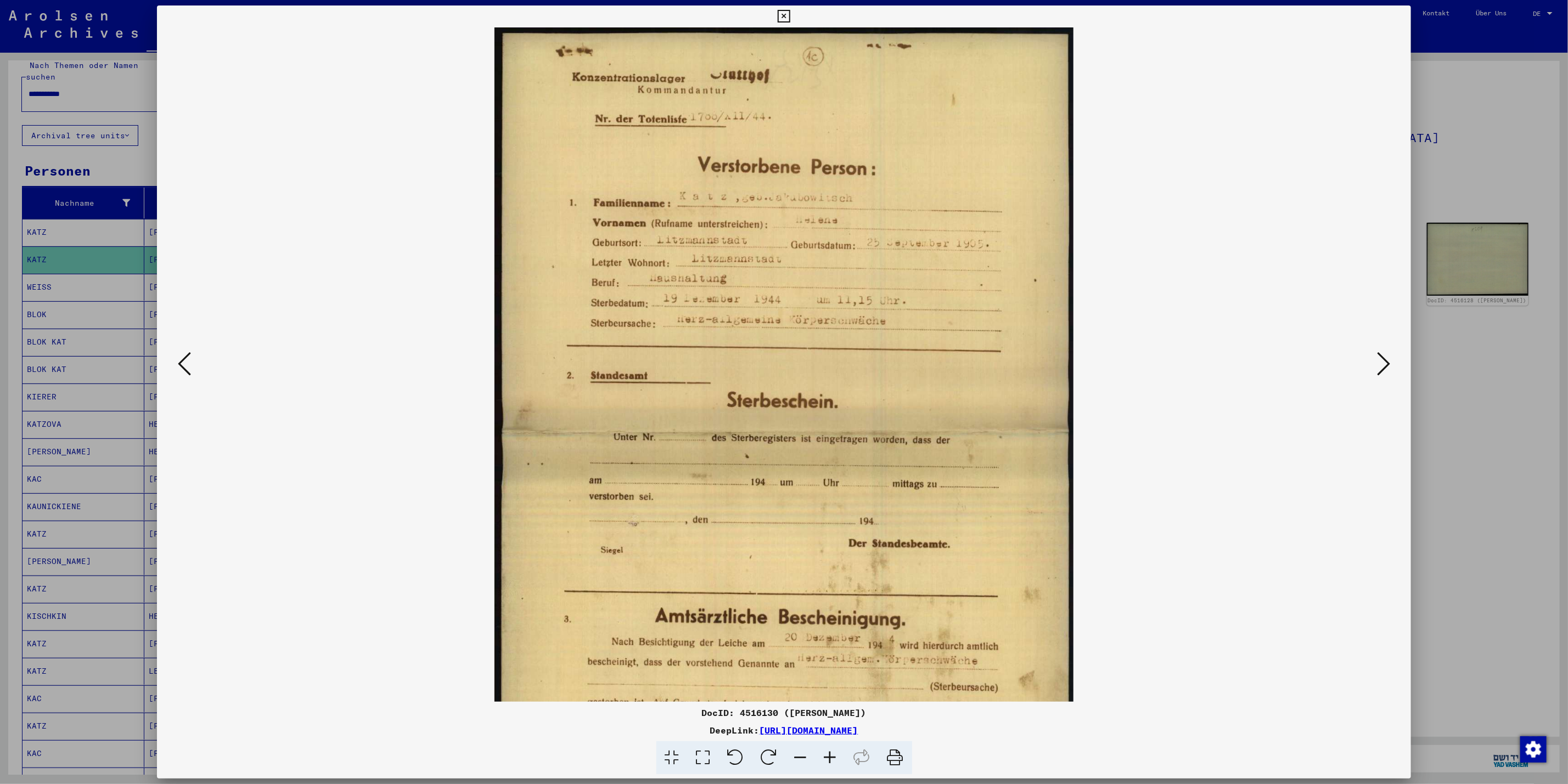
click at [827, 756] on icon at bounding box center [830, 758] width 30 height 33
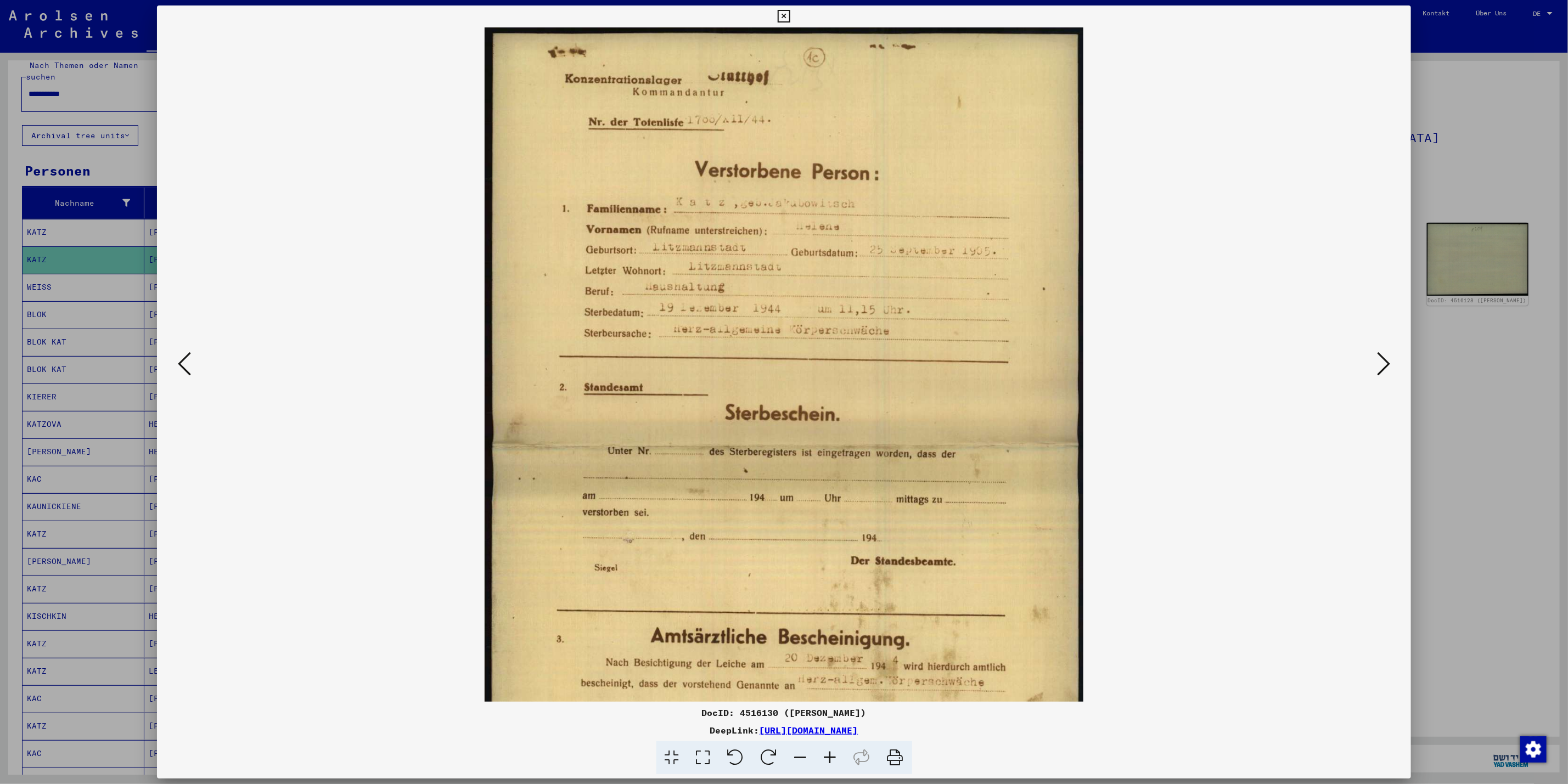
click at [827, 756] on icon at bounding box center [830, 758] width 30 height 33
